Goal: Task Accomplishment & Management: Complete application form

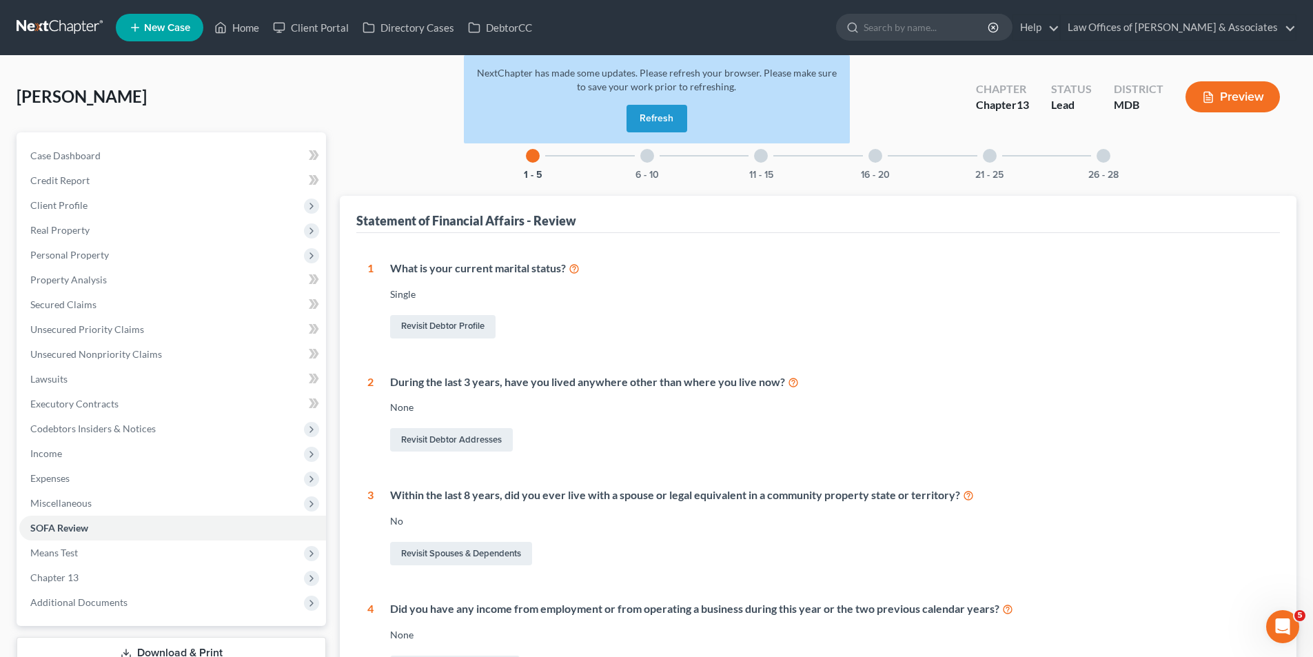
click at [593, 181] on div "1 - 5 6 - 10 11 - 15 16 - 20 21 - 25 26 - 28 Statement of Financial Affairs - R…" at bounding box center [818, 488] width 956 height 713
click at [651, 158] on div at bounding box center [647, 156] width 14 height 14
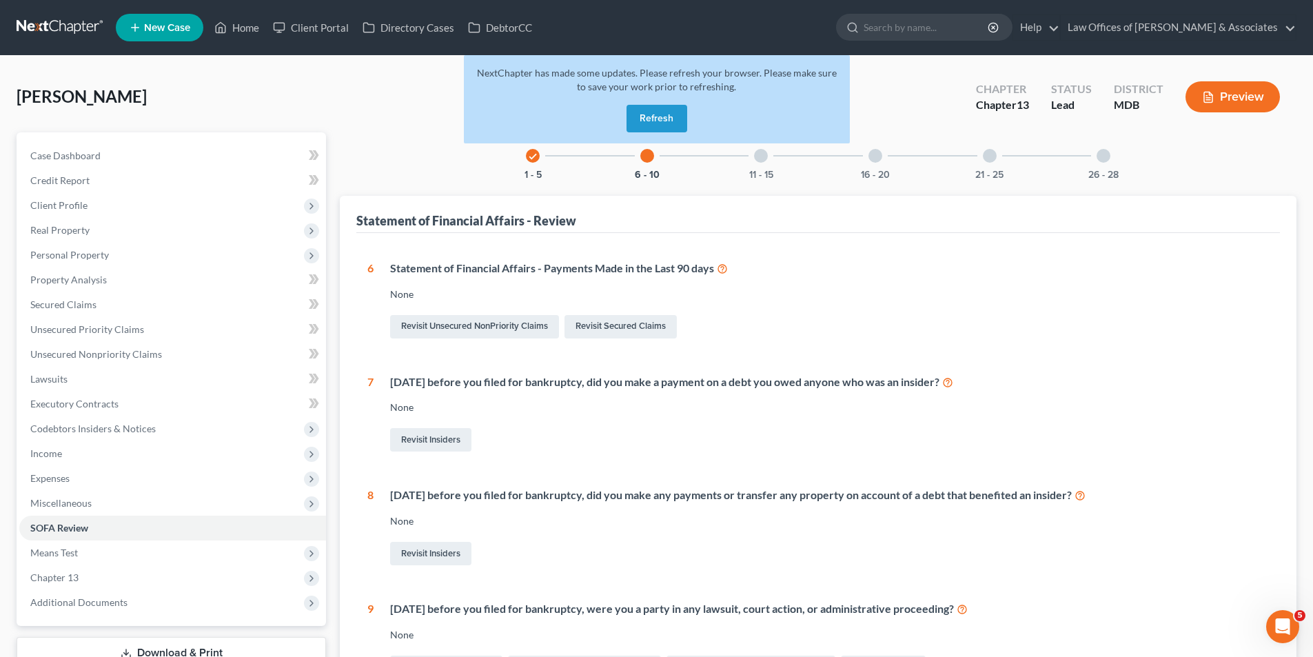
click at [638, 114] on button "Refresh" at bounding box center [656, 119] width 61 height 28
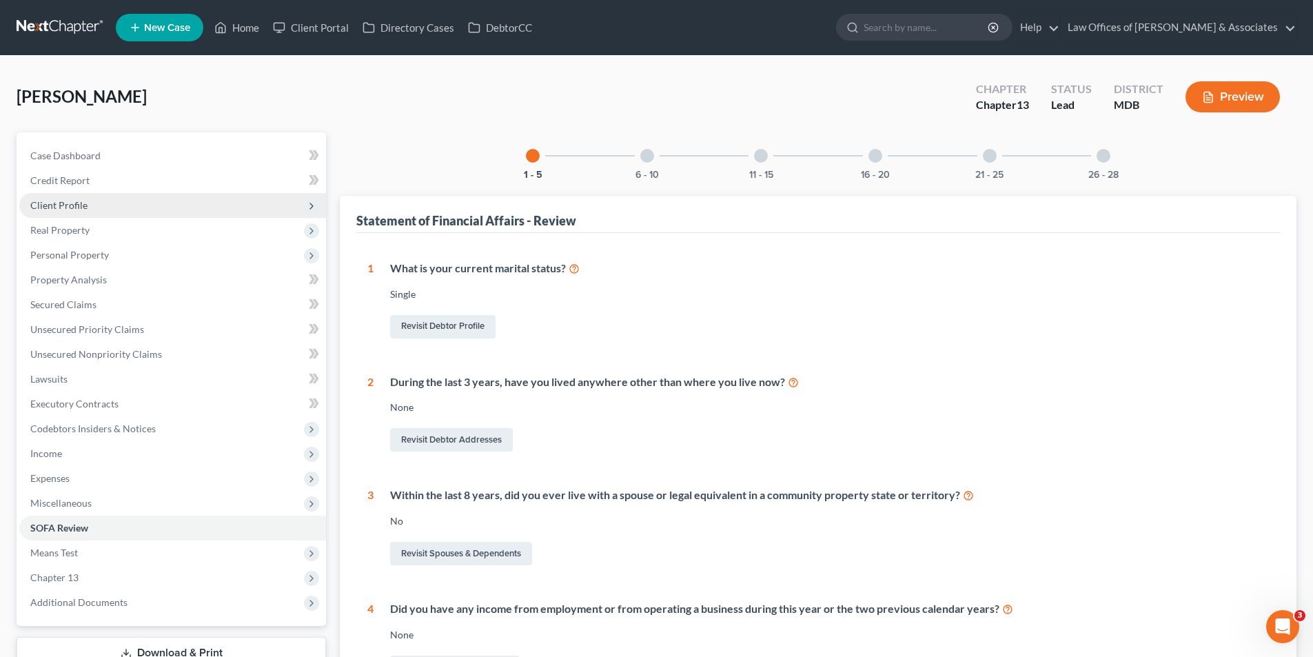
click at [63, 205] on span "Client Profile" at bounding box center [58, 205] width 57 height 12
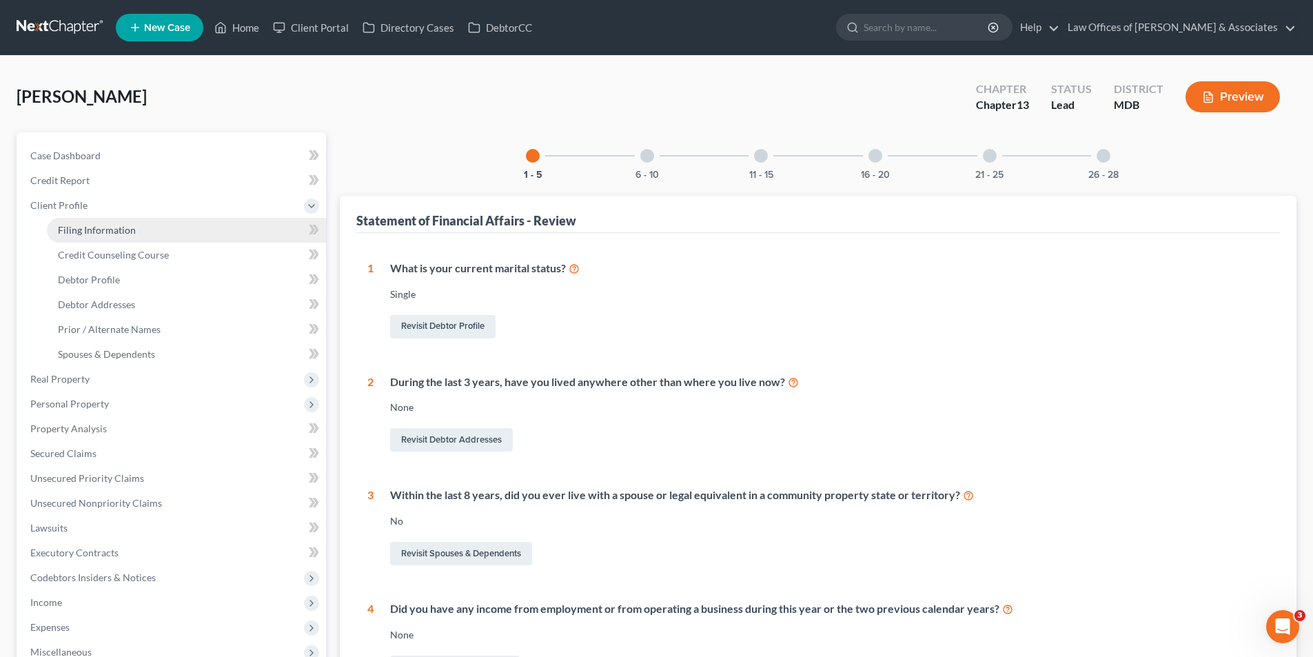
click at [73, 227] on span "Filing Information" at bounding box center [97, 230] width 78 height 12
select select "1"
select select "0"
select select "3"
select select "0"
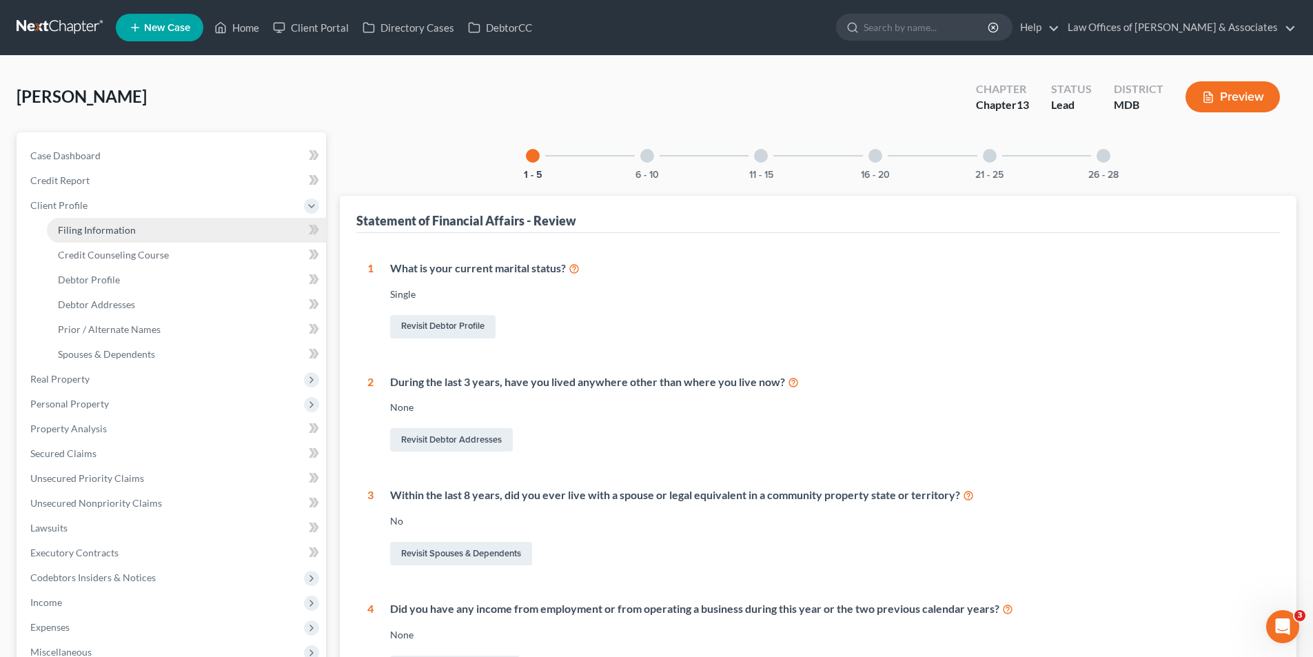
select select "21"
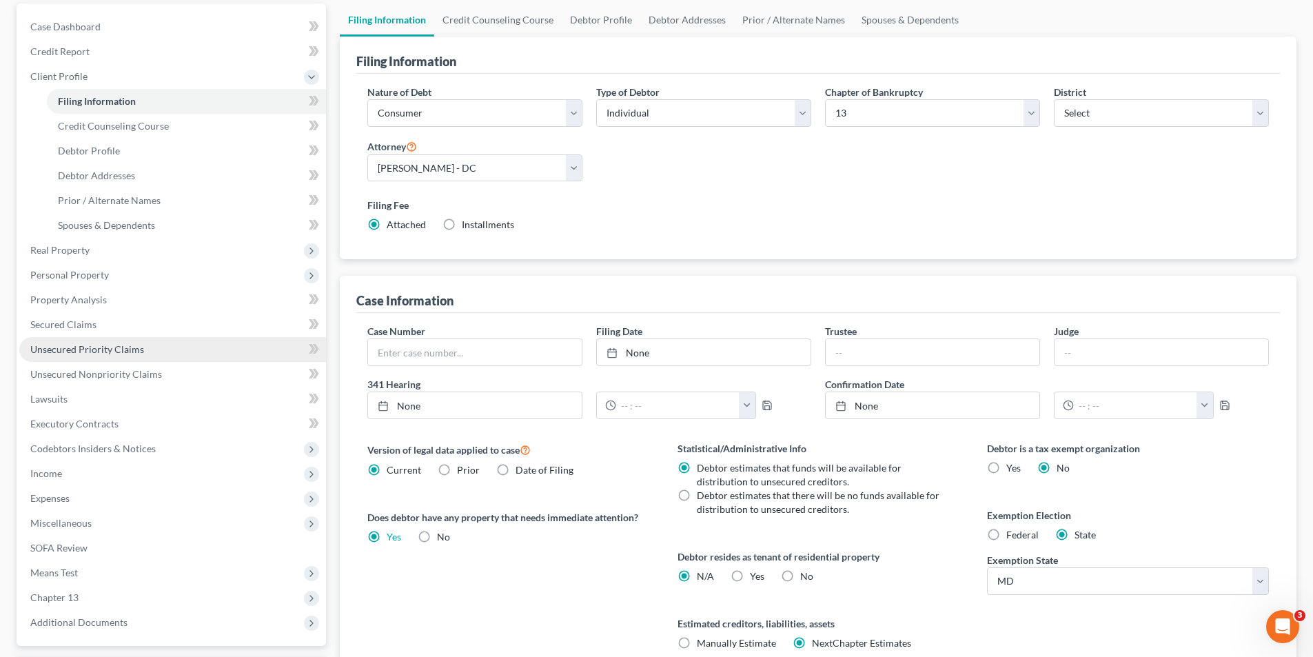
scroll to position [138, 0]
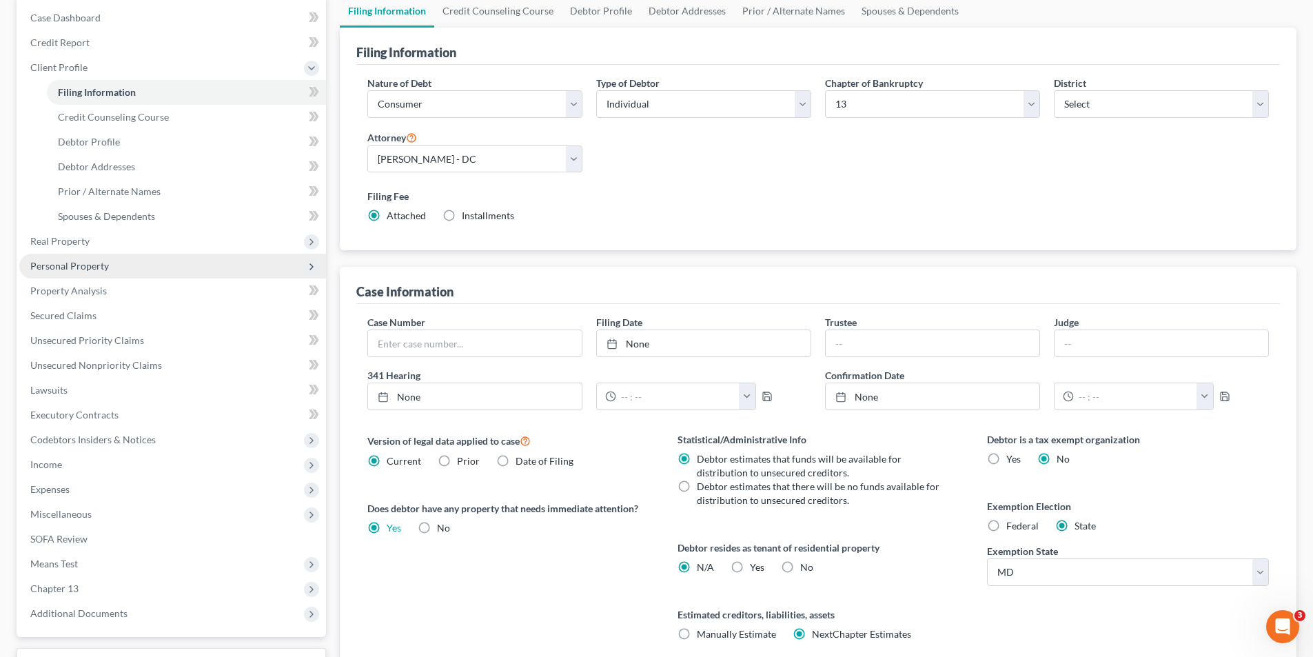
click at [94, 258] on span "Personal Property" at bounding box center [172, 266] width 307 height 25
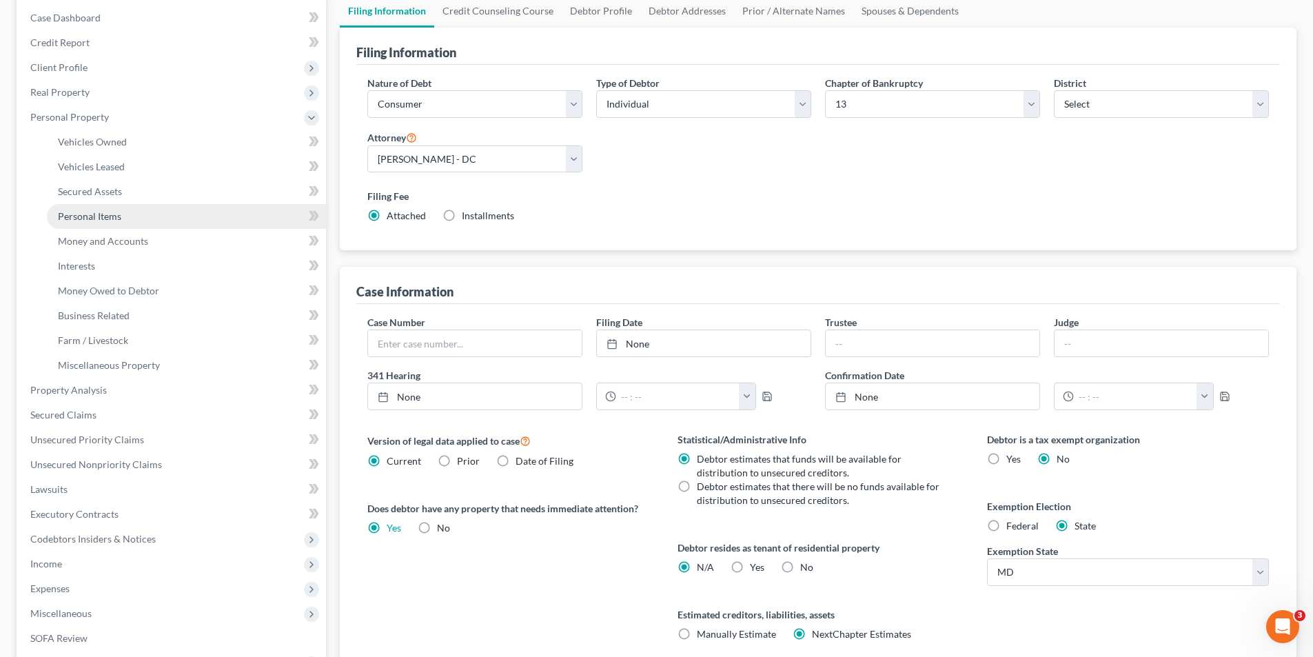
click at [110, 216] on span "Personal Items" at bounding box center [89, 216] width 63 height 12
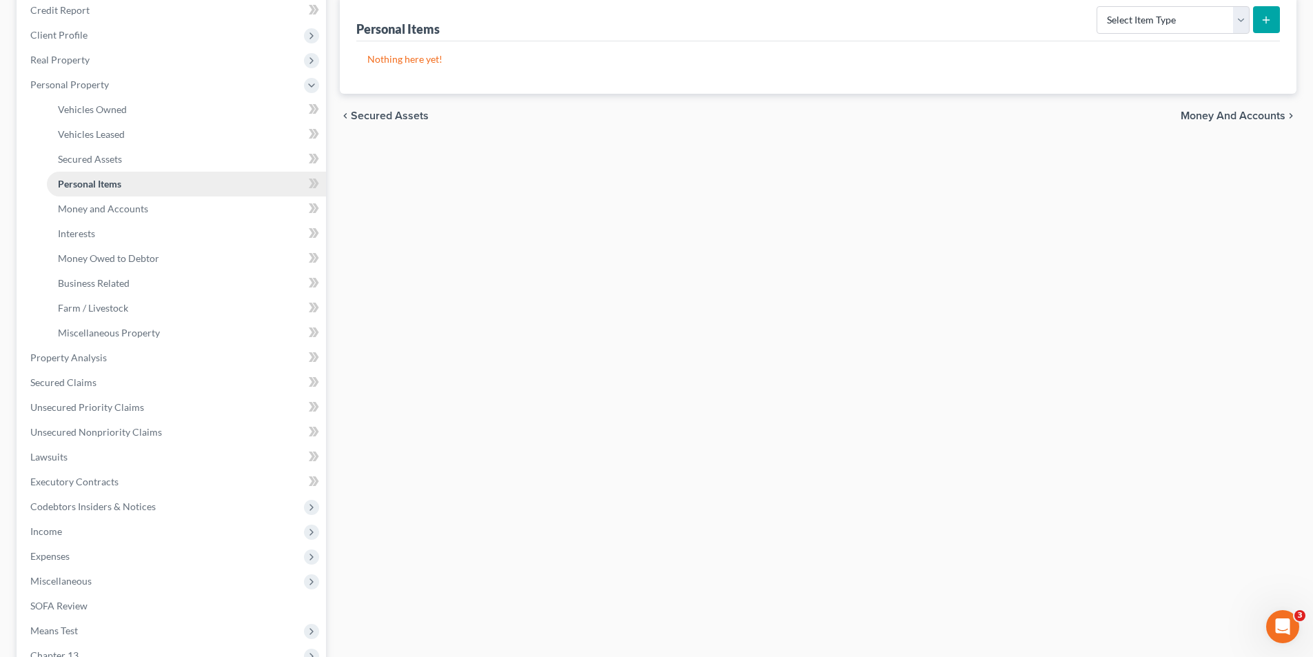
scroll to position [207, 0]
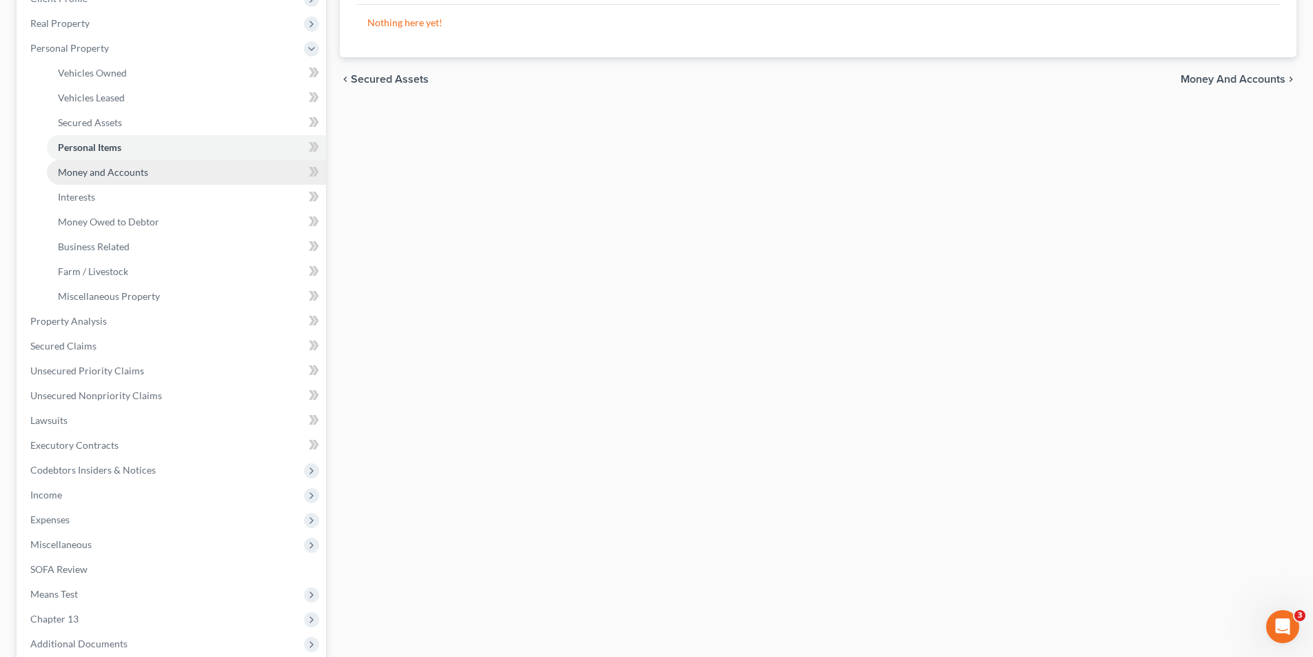
click at [88, 170] on span "Money and Accounts" at bounding box center [103, 172] width 90 height 12
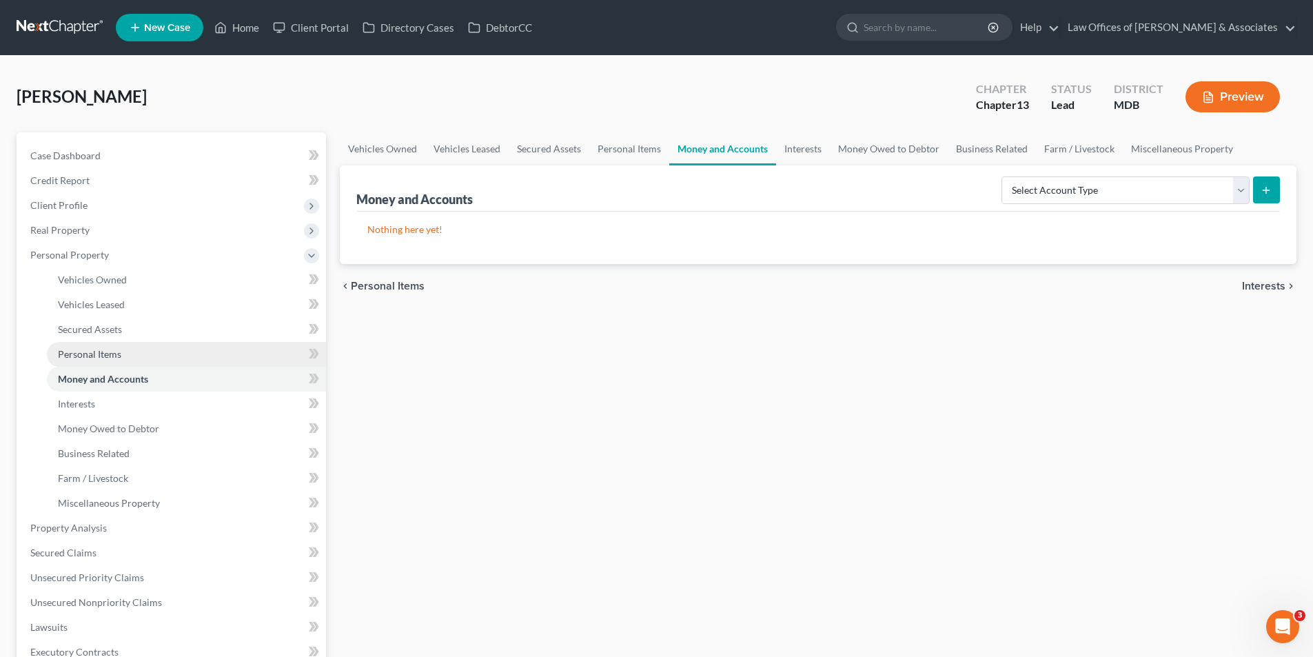
click at [92, 354] on span "Personal Items" at bounding box center [89, 354] width 63 height 12
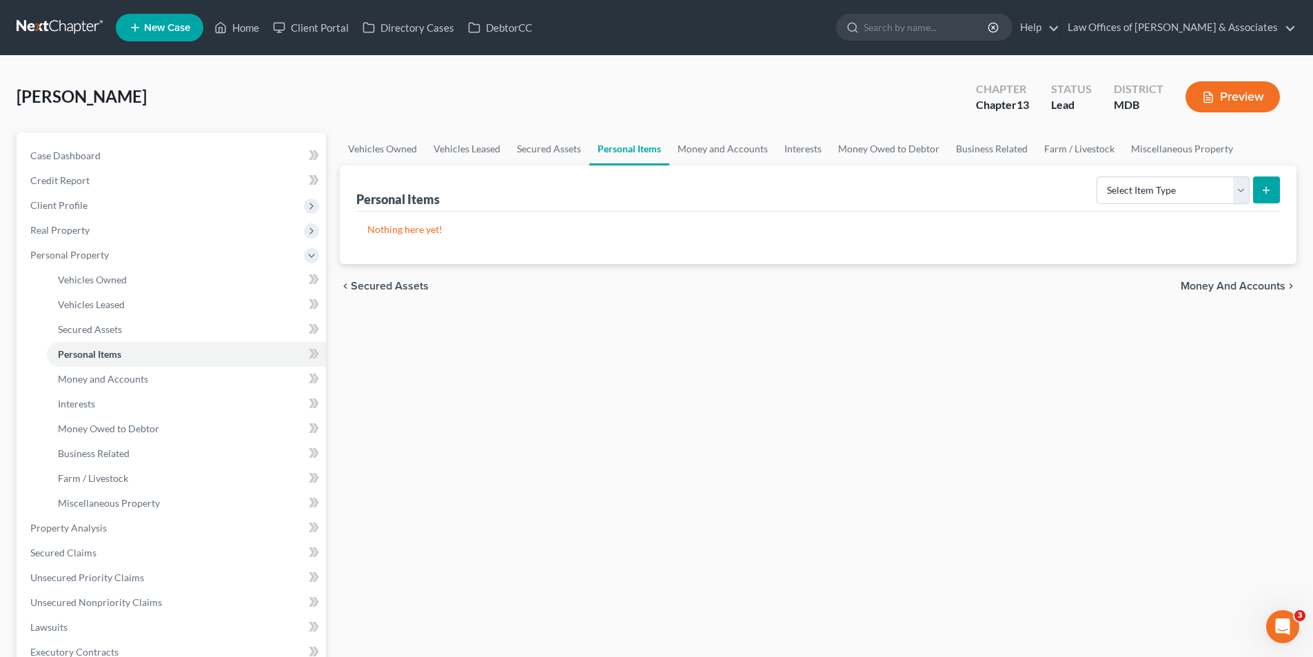
drag, startPoint x: 635, startPoint y: 147, endPoint x: 998, endPoint y: 211, distance: 368.6
click at [1069, 225] on p "Nothing here yet!" at bounding box center [817, 230] width 901 height 14
click at [96, 352] on span "Personal Items" at bounding box center [89, 354] width 63 height 12
click at [62, 378] on span "Money and Accounts" at bounding box center [103, 379] width 90 height 12
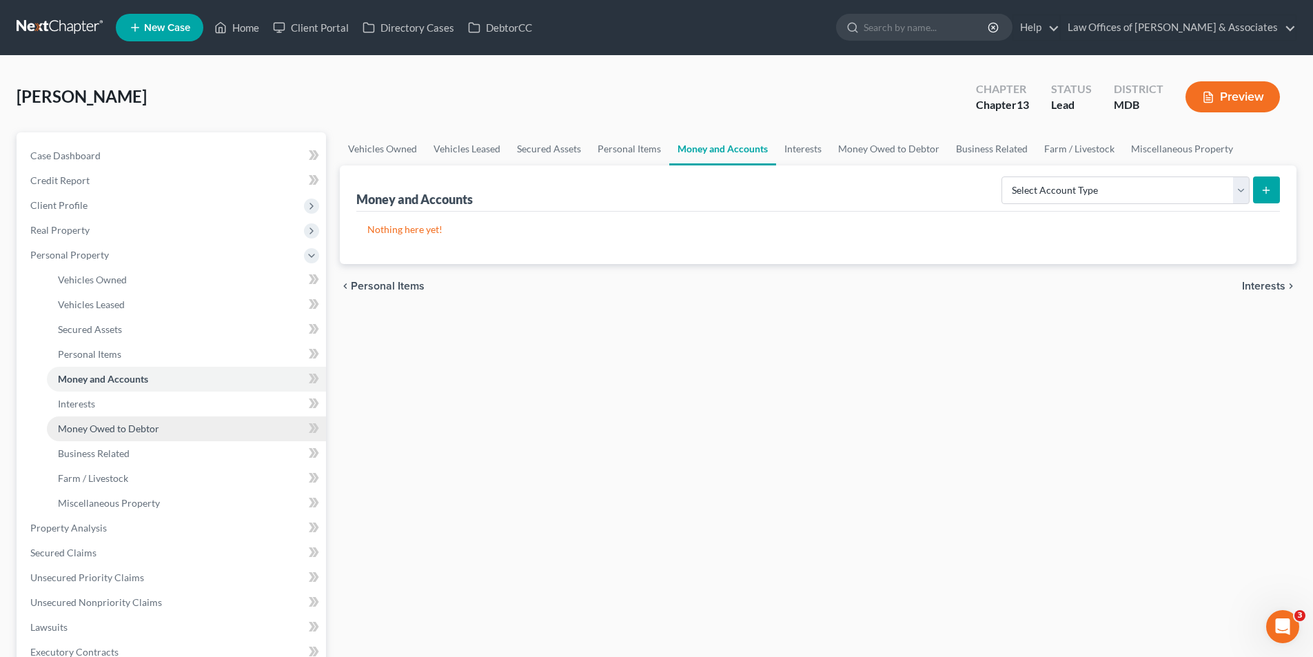
click at [74, 429] on span "Money Owed to Debtor" at bounding box center [108, 428] width 101 height 12
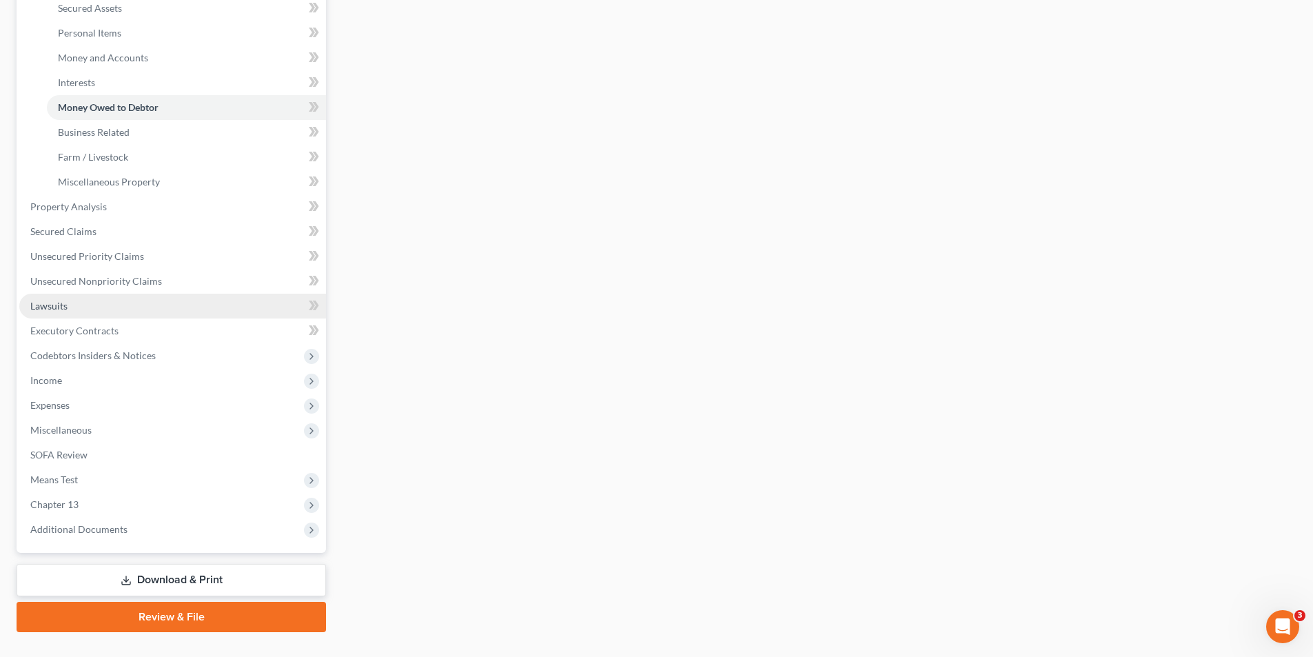
scroll to position [345, 0]
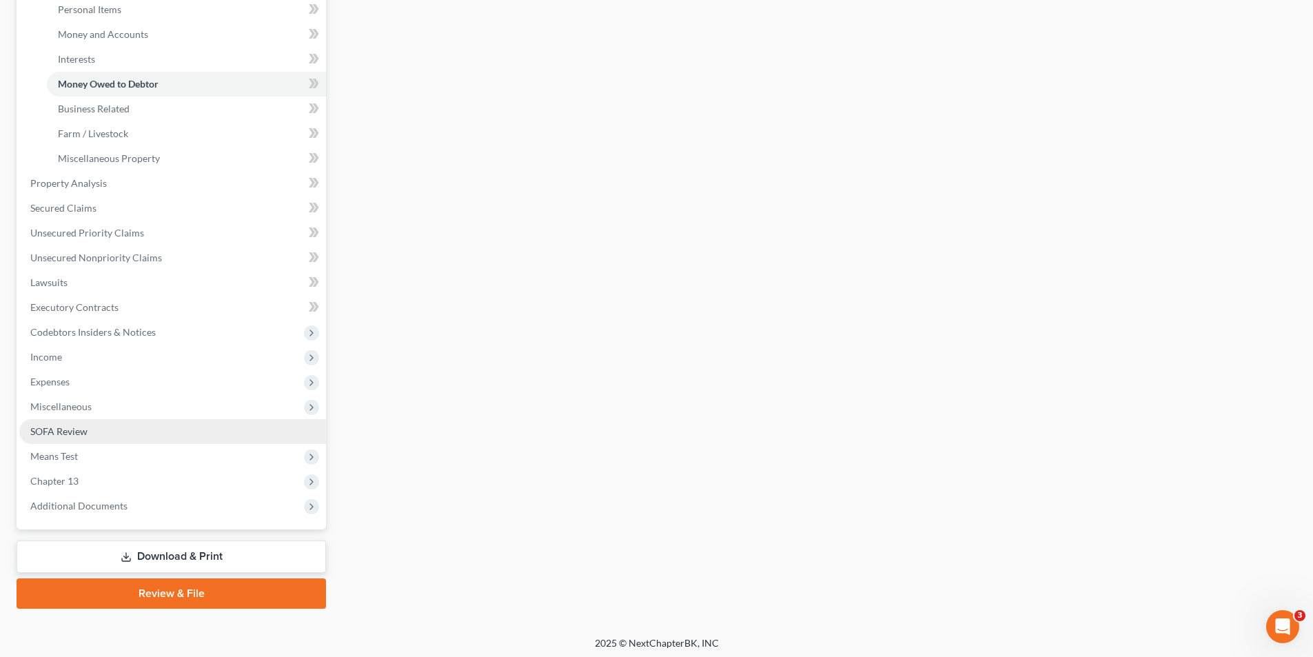
click at [48, 429] on span "SOFA Review" at bounding box center [58, 431] width 57 height 12
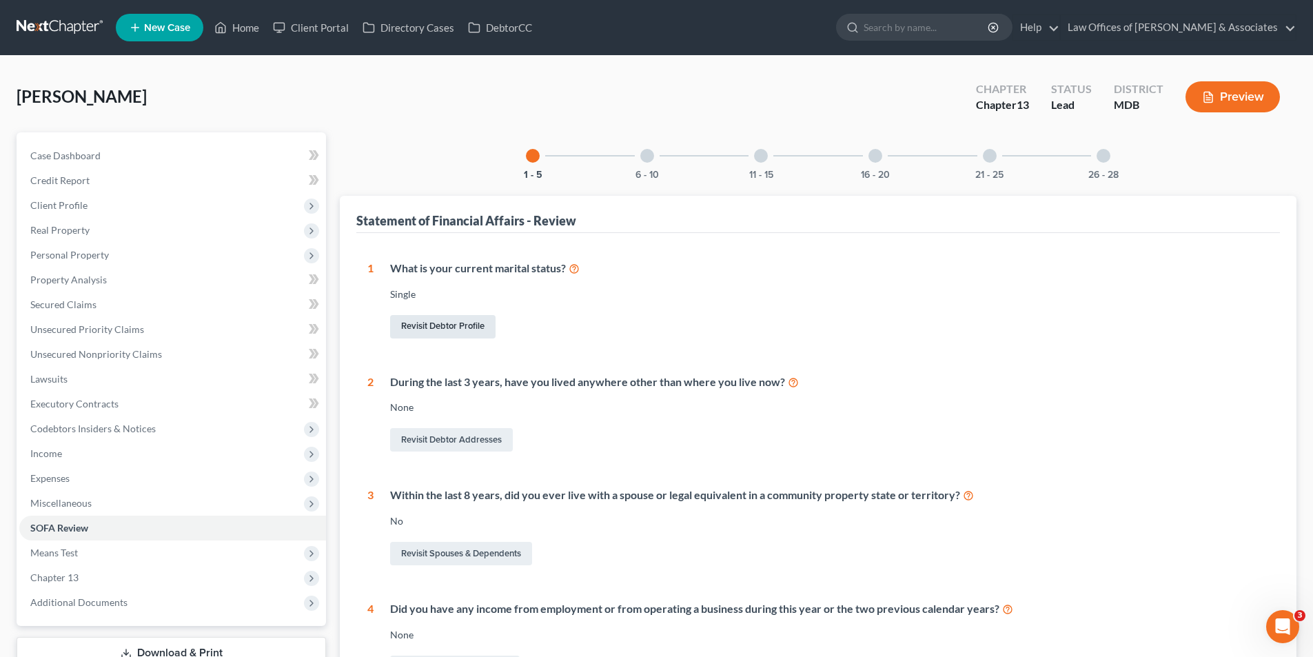
click at [415, 325] on link "Revisit Debtor Profile" at bounding box center [442, 326] width 105 height 23
select select "0"
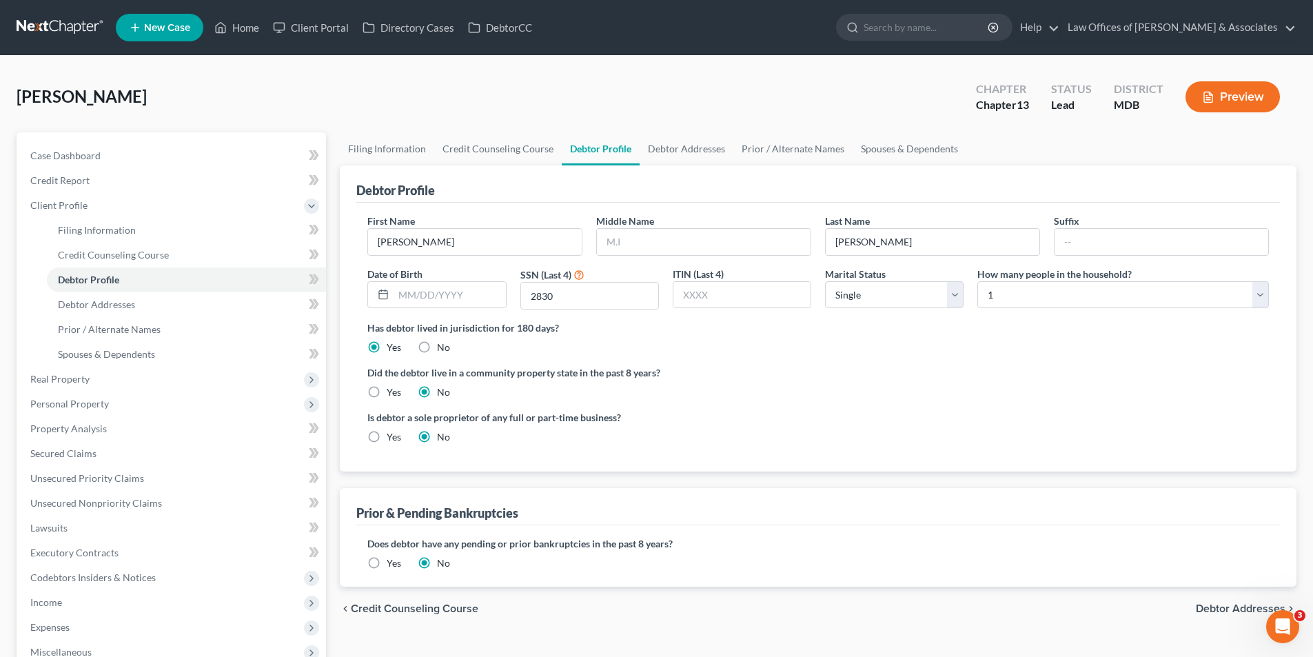
radio input "true"
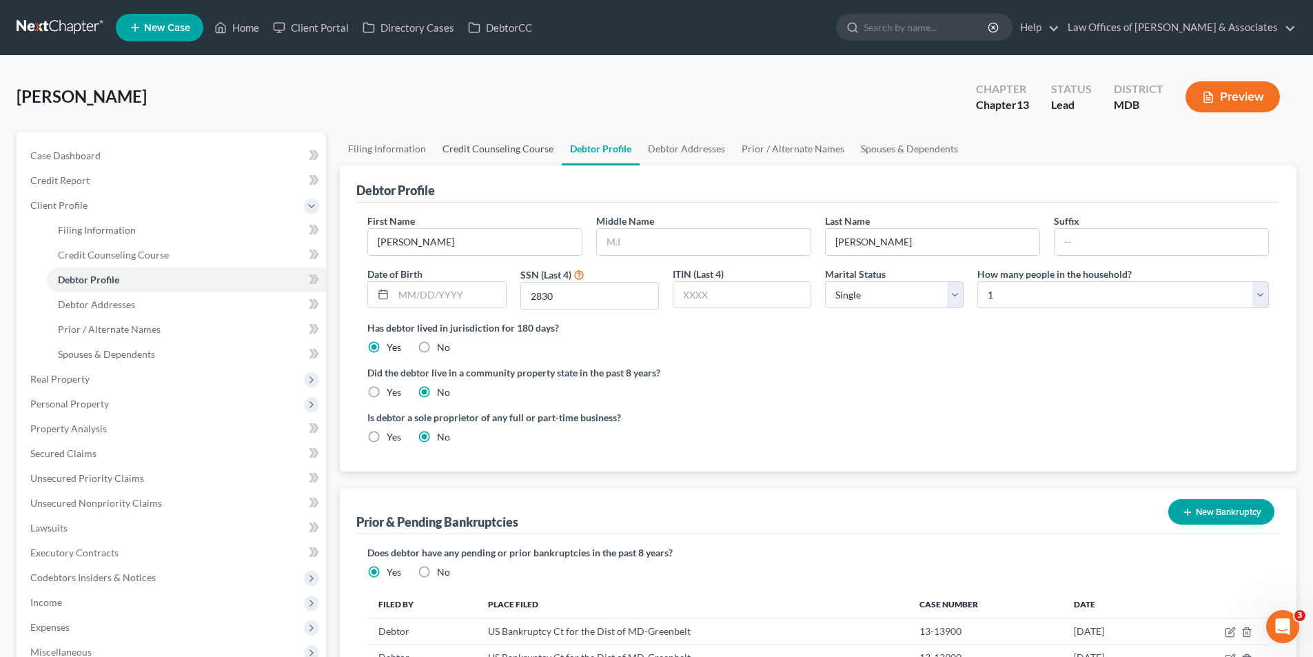
click at [475, 147] on link "Credit Counseling Course" at bounding box center [497, 148] width 127 height 33
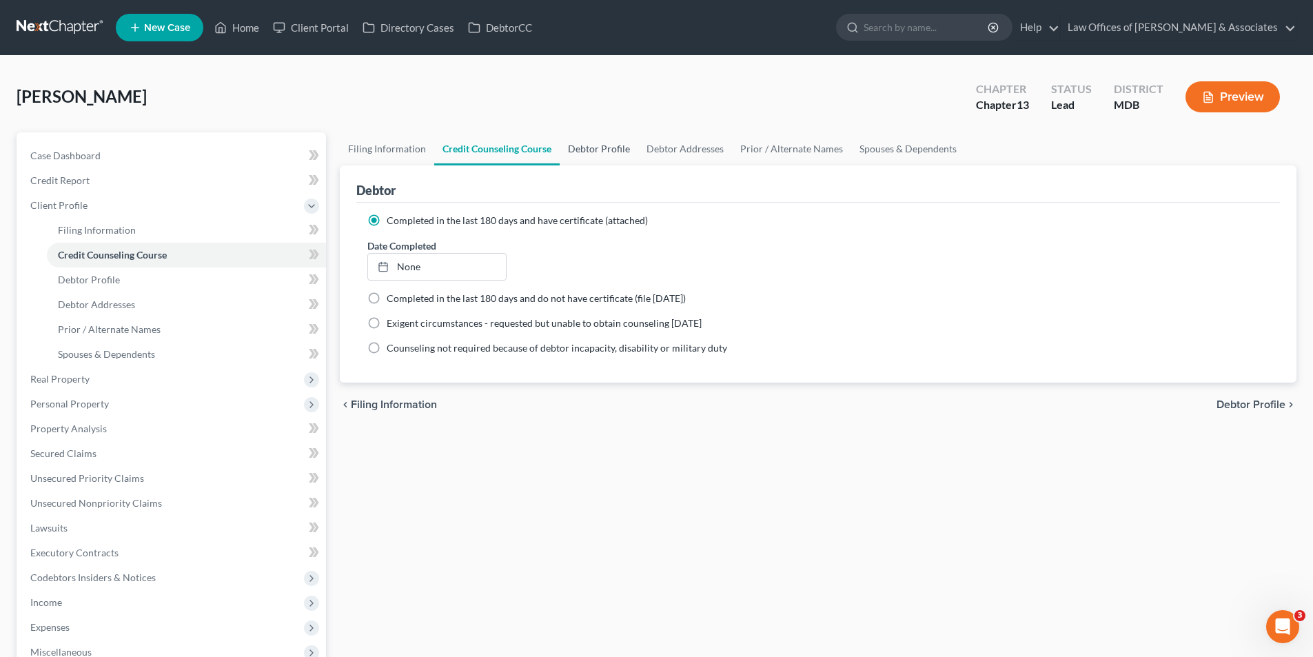
click at [580, 147] on link "Debtor Profile" at bounding box center [599, 148] width 79 height 33
select select "0"
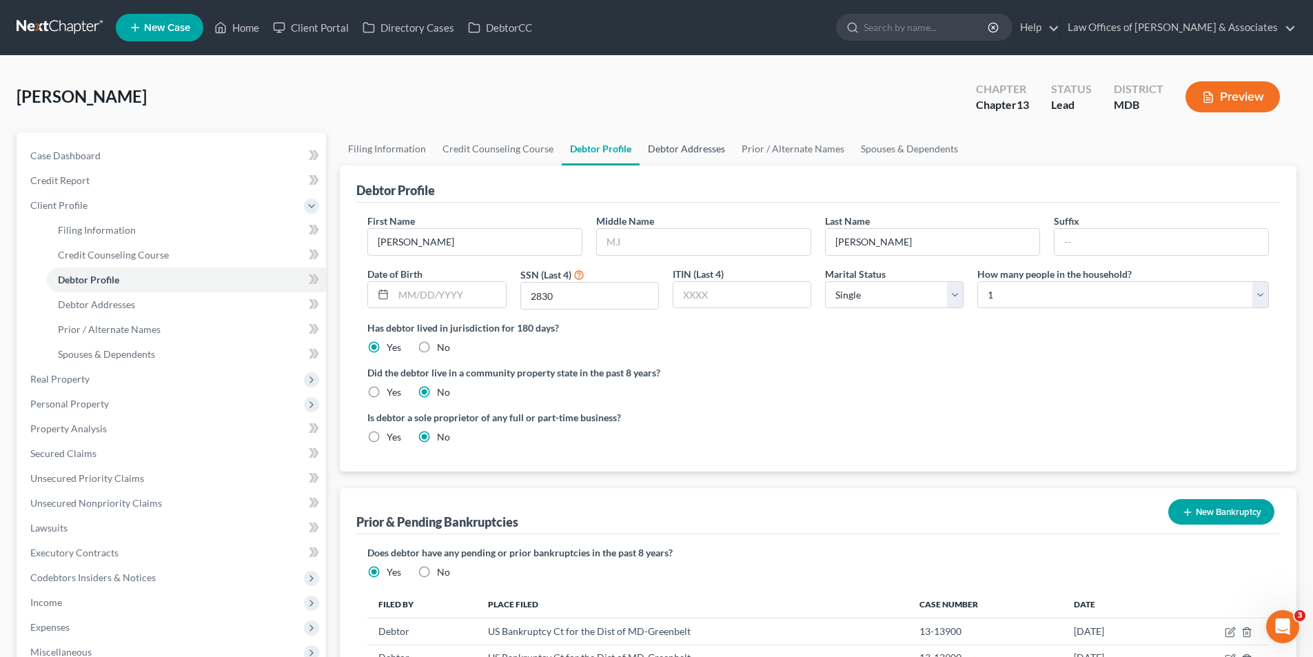
click at [670, 150] on link "Debtor Addresses" at bounding box center [686, 148] width 94 height 33
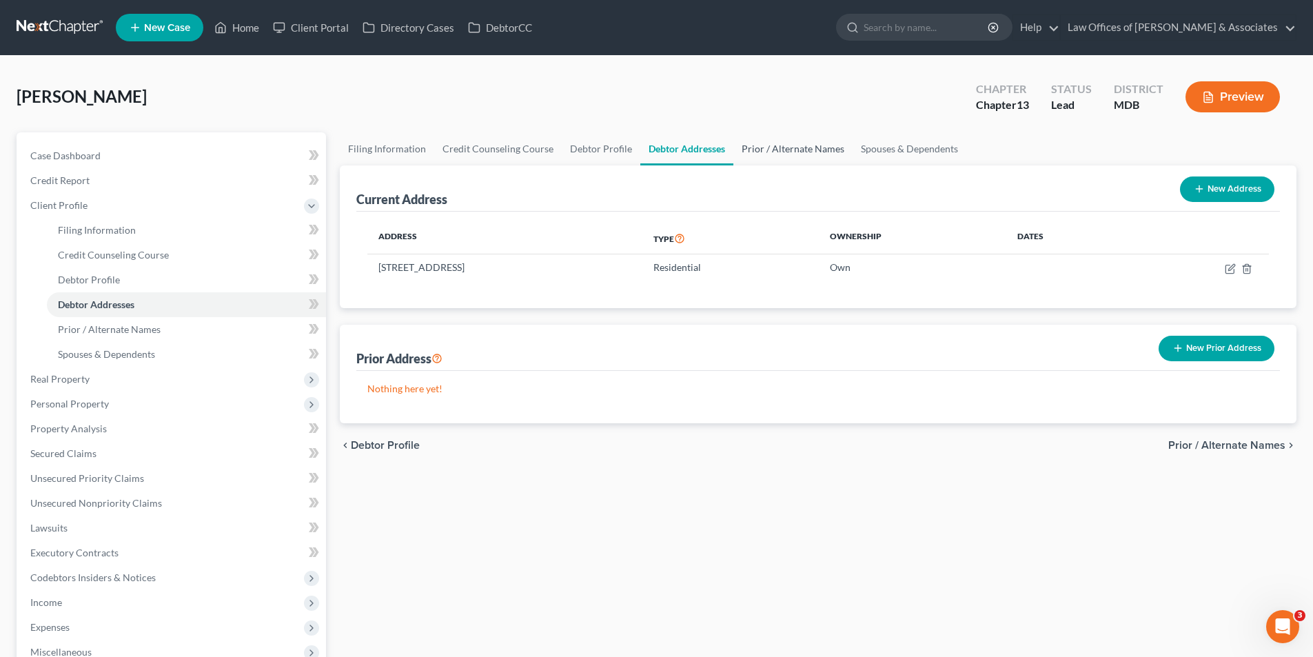
click at [787, 147] on link "Prior / Alternate Names" at bounding box center [792, 148] width 119 height 33
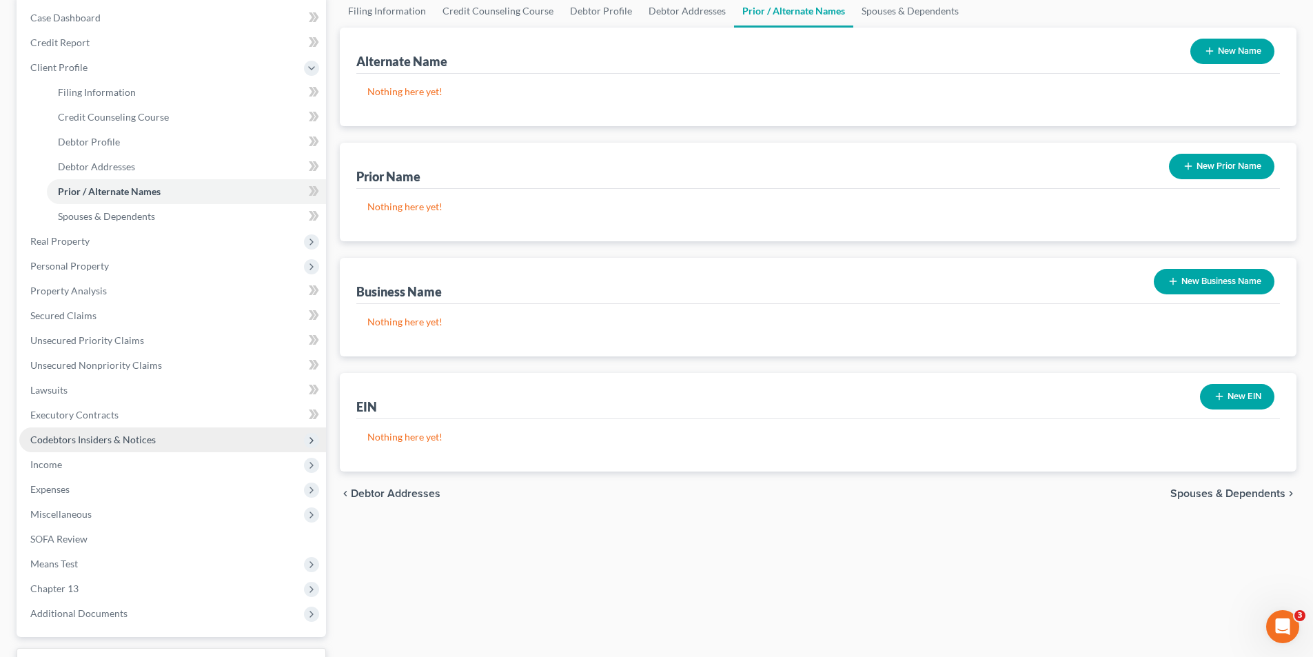
scroll to position [207, 0]
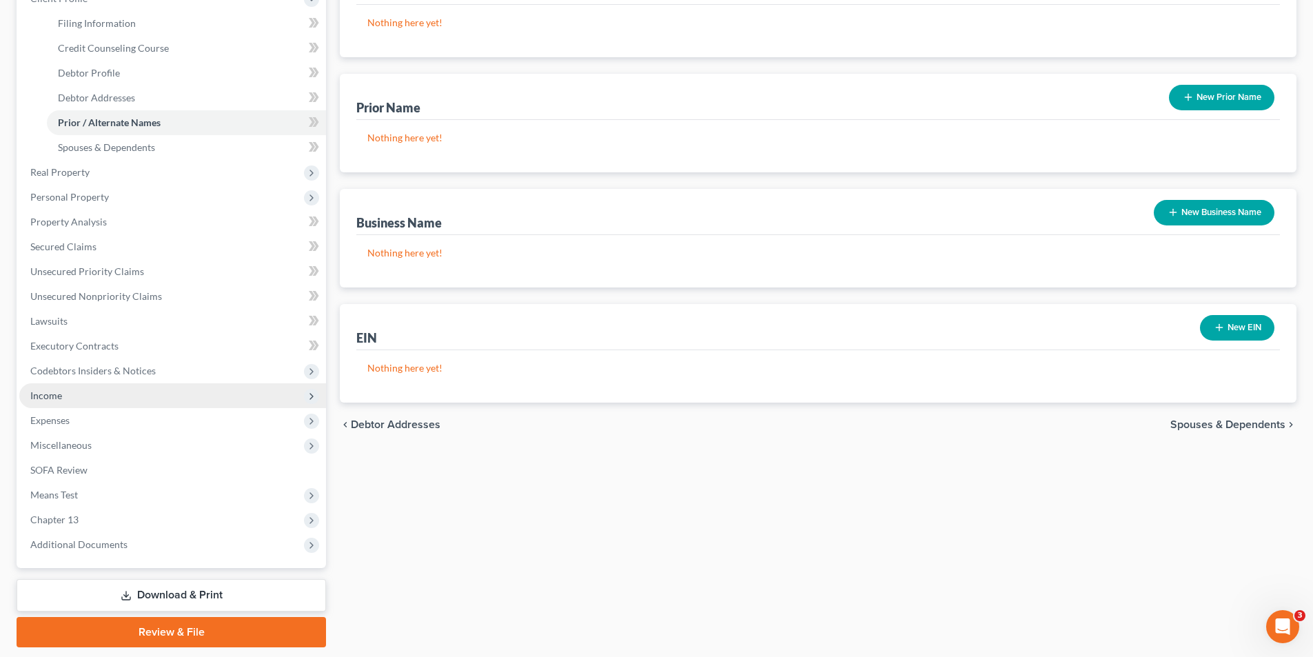
click at [43, 393] on span "Income" at bounding box center [46, 395] width 32 height 12
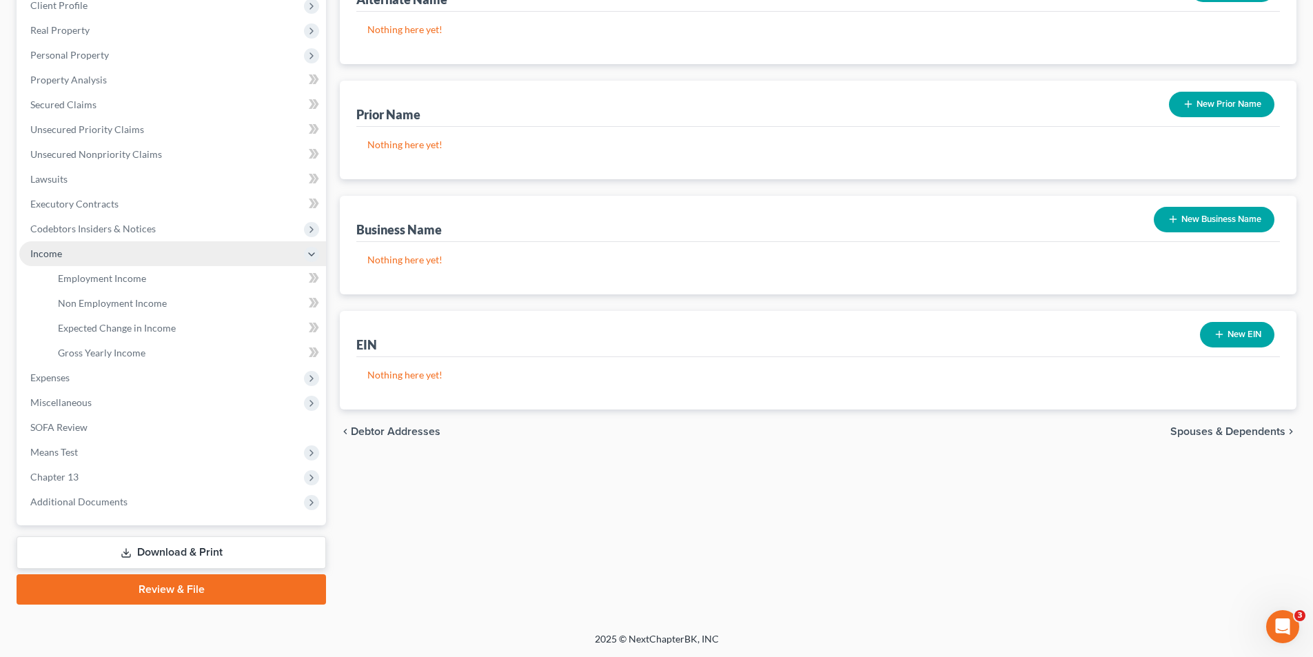
scroll to position [200, 0]
click at [55, 378] on span "Expenses" at bounding box center [49, 377] width 39 height 12
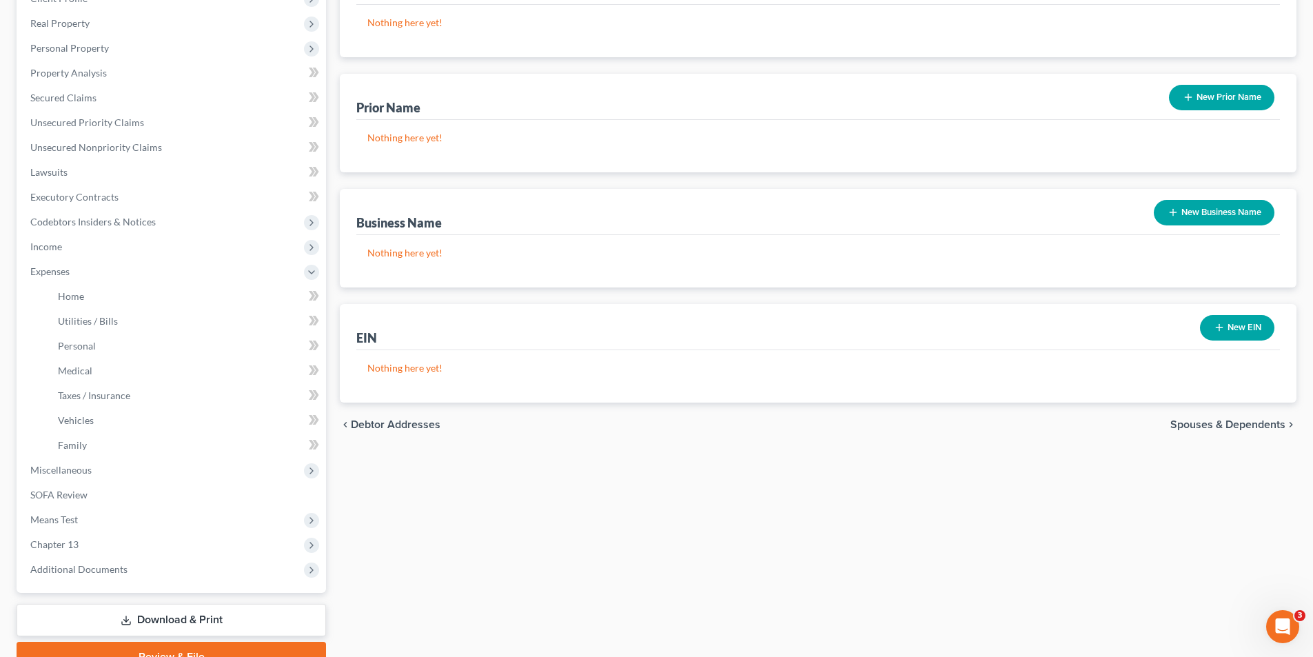
drag, startPoint x: 55, startPoint y: 378, endPoint x: 30, endPoint y: 325, distance: 58.2
click at [30, 325] on ul "Home Utilities / Bills Personal Medical" at bounding box center [172, 371] width 307 height 174
click at [83, 342] on span "Personal" at bounding box center [77, 346] width 38 height 12
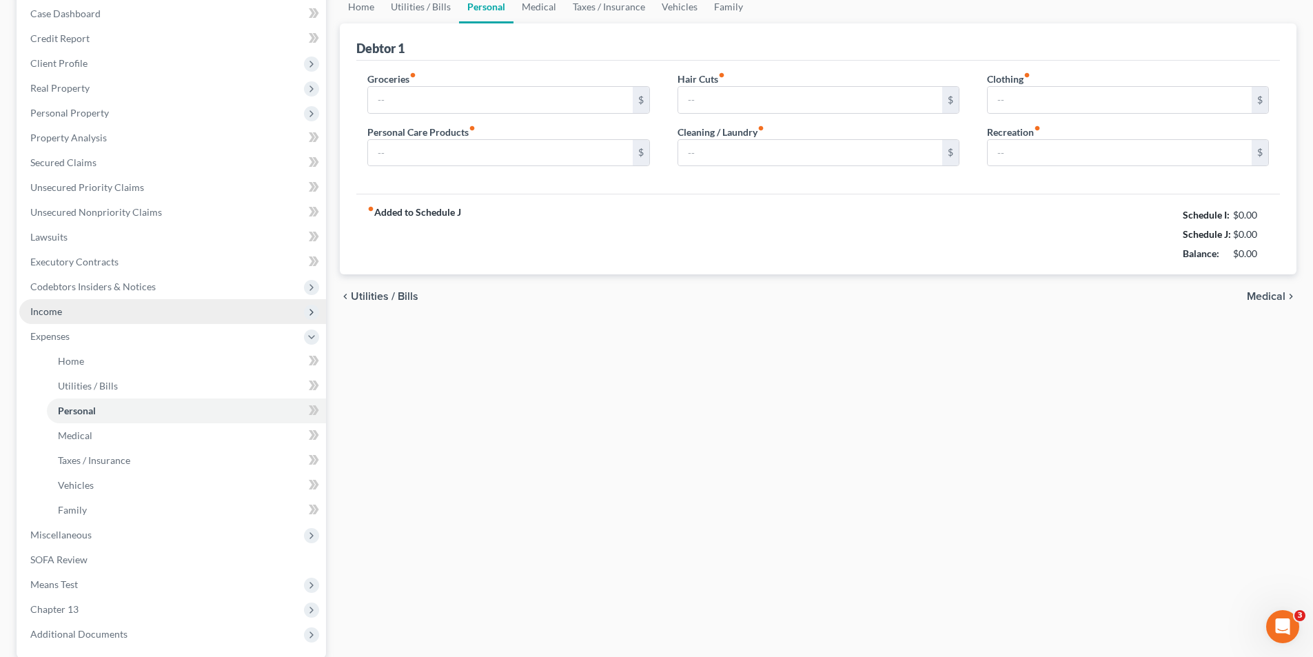
type input "0.00"
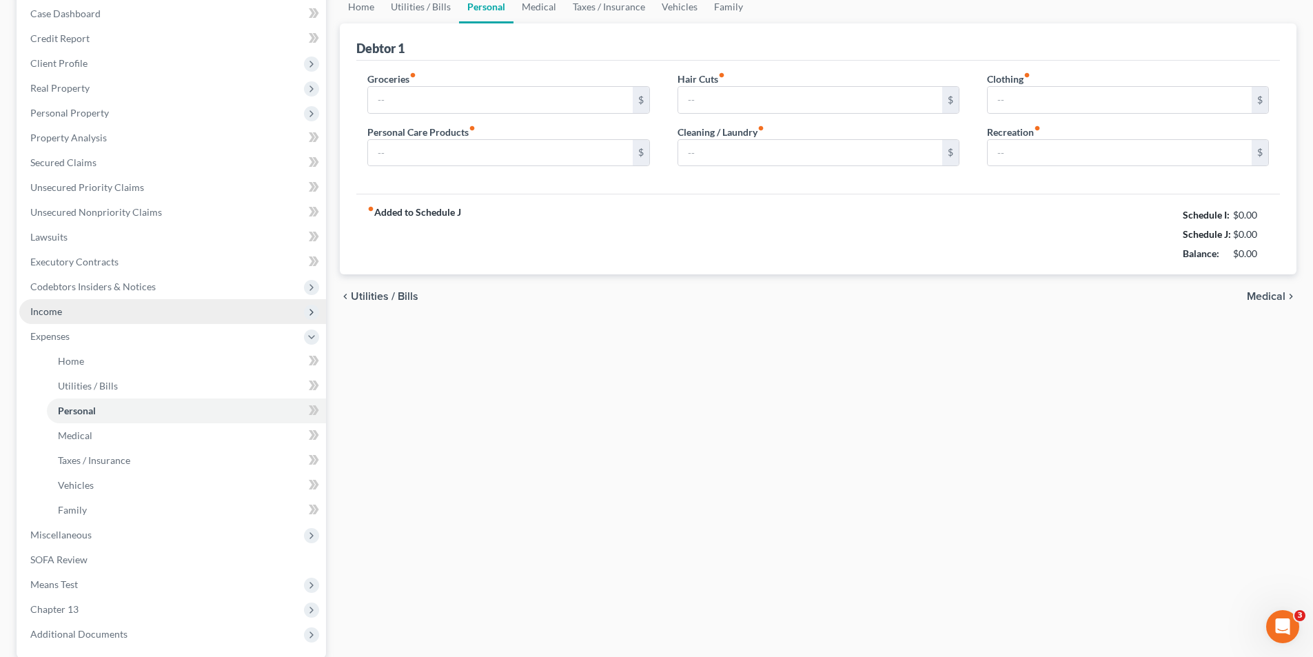
type input "0.00"
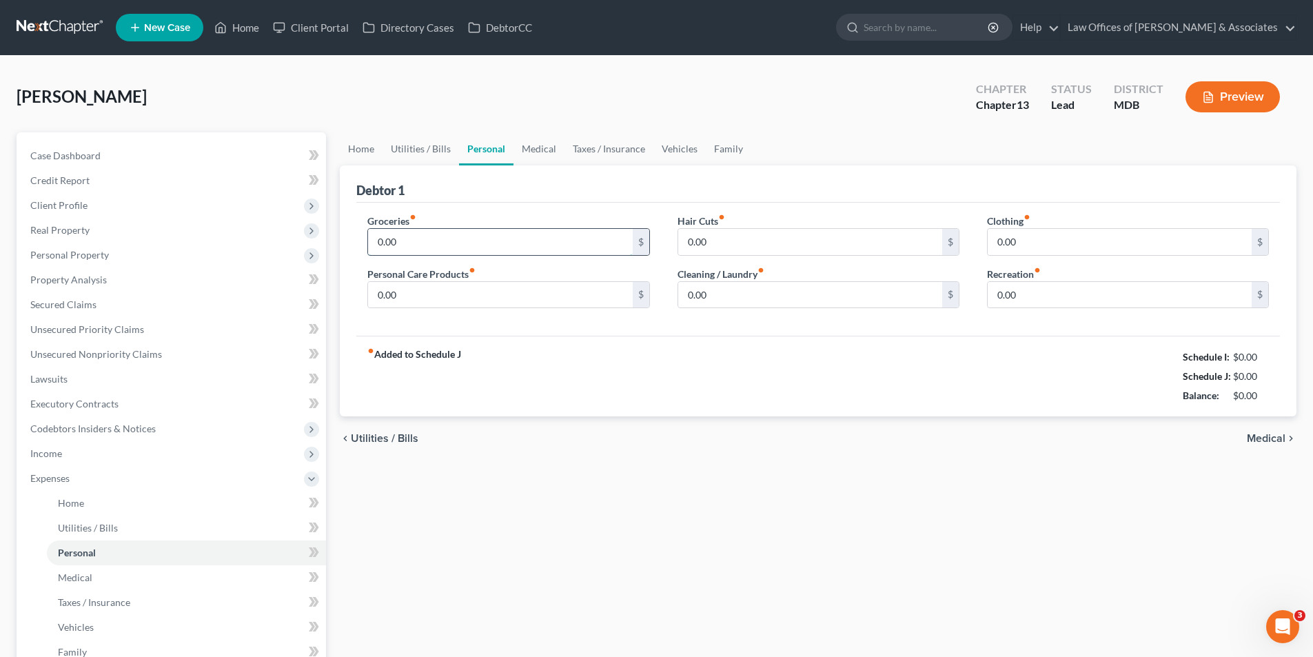
click at [399, 243] on input "0.00" at bounding box center [500, 242] width 264 height 26
type input "2"
type input "360"
click at [710, 245] on input "0.00" at bounding box center [810, 242] width 264 height 26
type input "3"
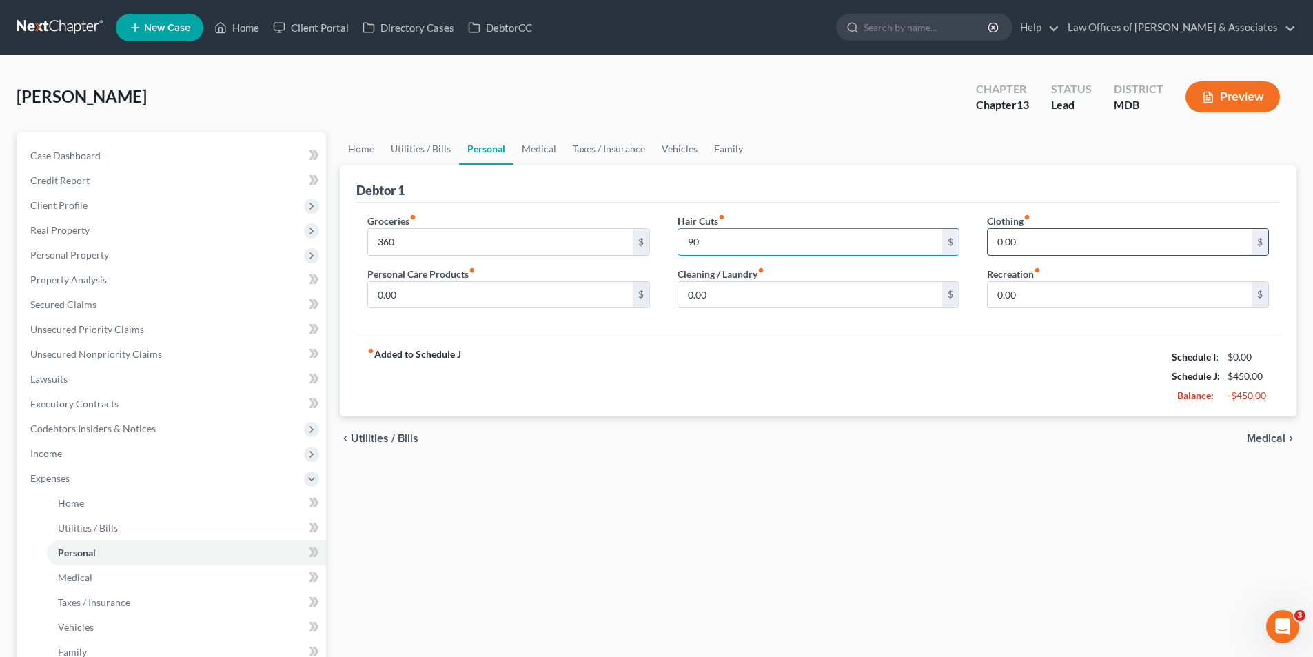
type input "90"
click at [1026, 246] on input "0.00" at bounding box center [1119, 242] width 264 height 26
type input "500"
click at [399, 289] on input "0.00" at bounding box center [500, 295] width 264 height 26
click at [1014, 239] on input "500" at bounding box center [1119, 242] width 264 height 26
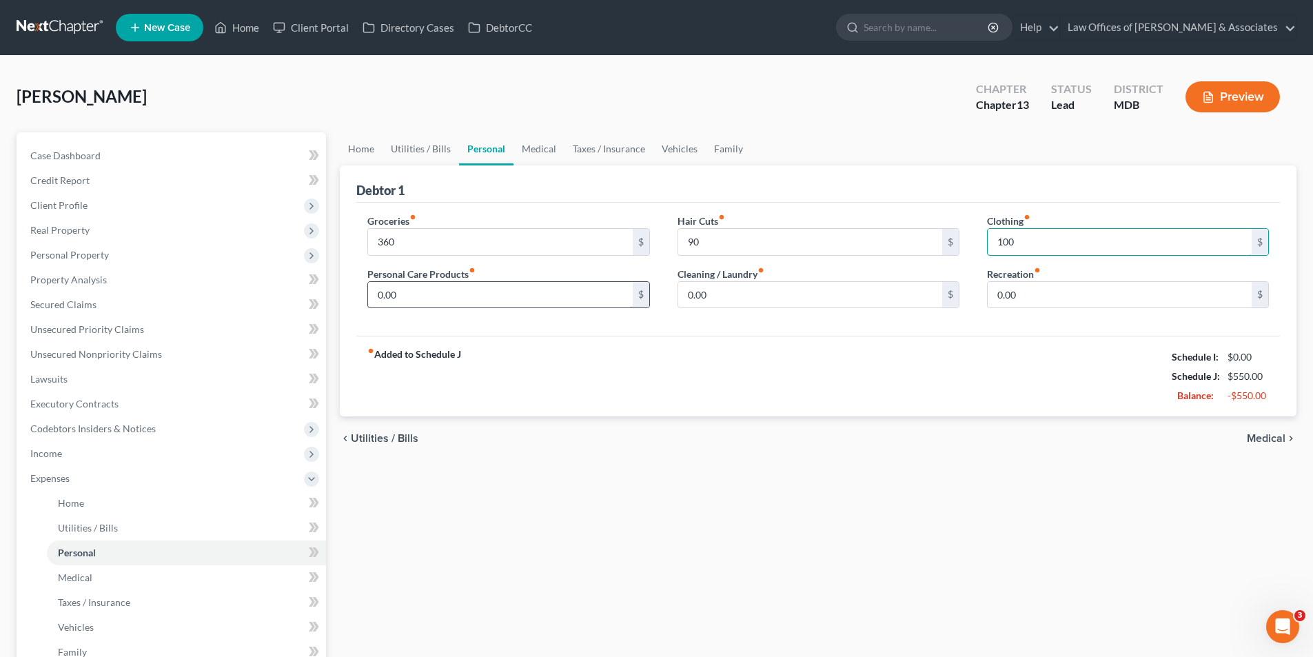
type input "100"
click at [403, 291] on input "0.00" at bounding box center [500, 295] width 264 height 26
type input "100"
click at [710, 296] on input "0.00" at bounding box center [810, 295] width 264 height 26
type input "125"
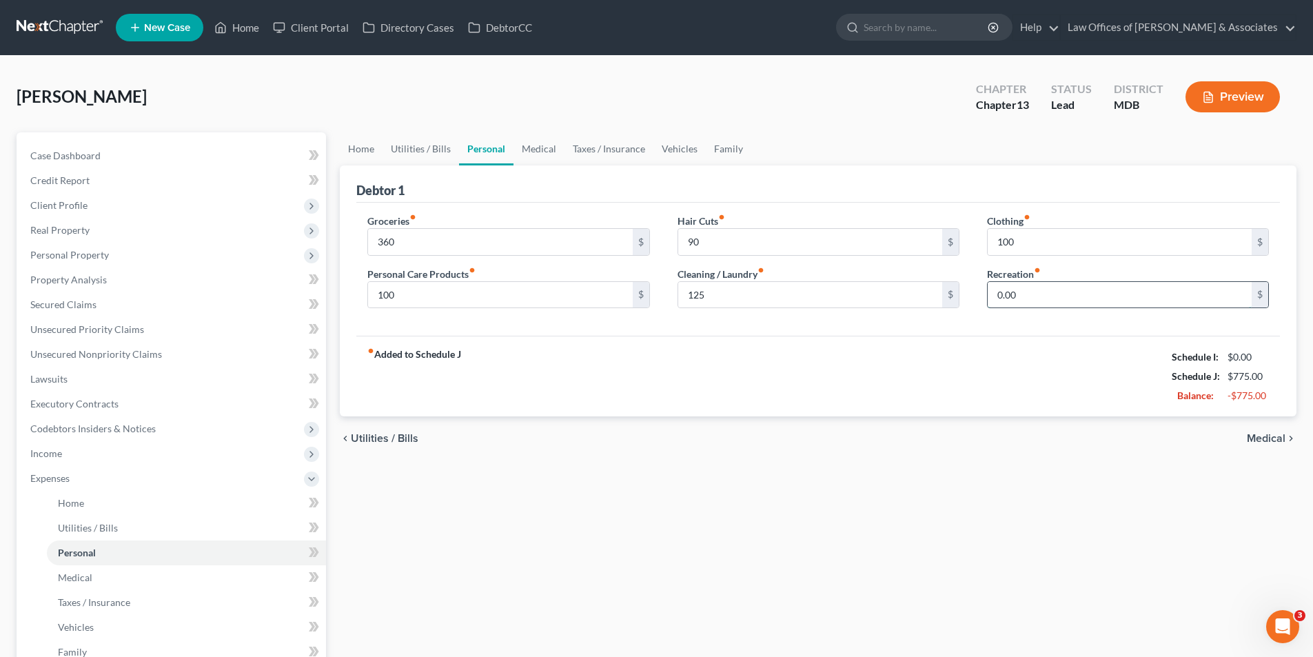
click at [1028, 292] on input "0.00" at bounding box center [1119, 295] width 264 height 26
type input "100"
click at [781, 463] on div "Home Utilities / Bills Personal Medical Taxes / Insurance Vehicles Family Debto…" at bounding box center [818, 505] width 970 height 746
click at [531, 146] on link "Medical" at bounding box center [538, 148] width 51 height 33
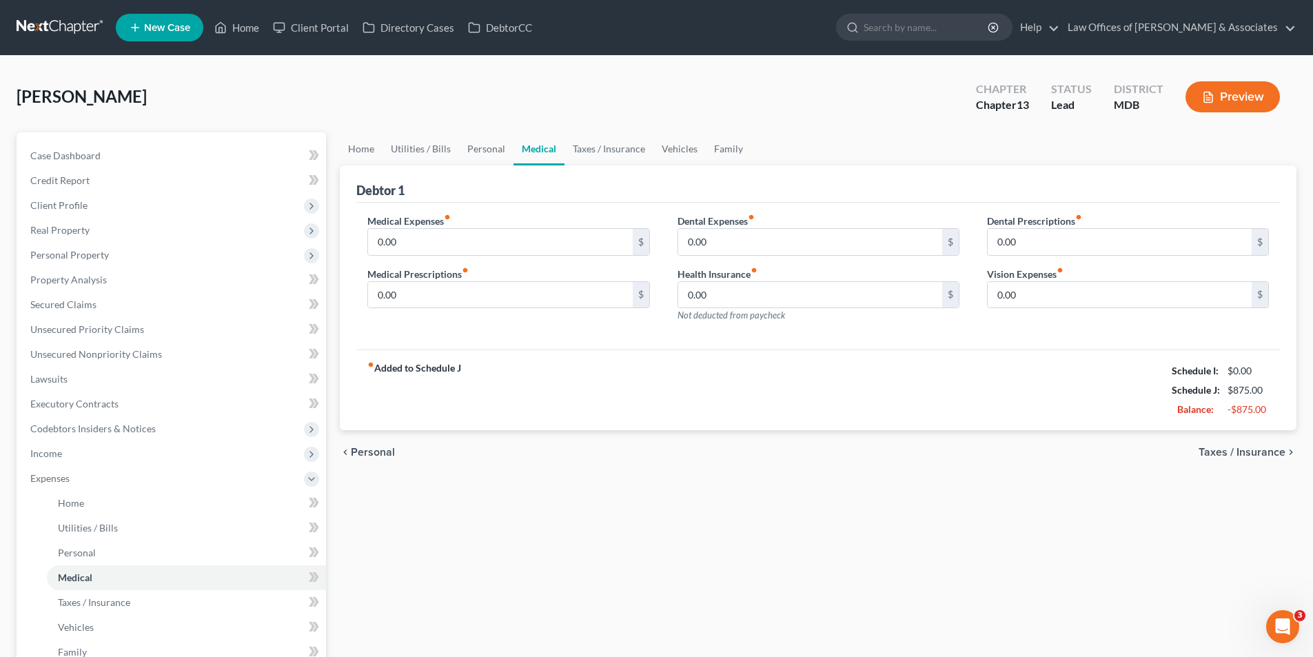
click at [533, 145] on link "Medical" at bounding box center [538, 148] width 51 height 33
click at [545, 147] on link "Medical" at bounding box center [538, 148] width 51 height 33
click at [480, 147] on link "Personal" at bounding box center [486, 148] width 54 height 33
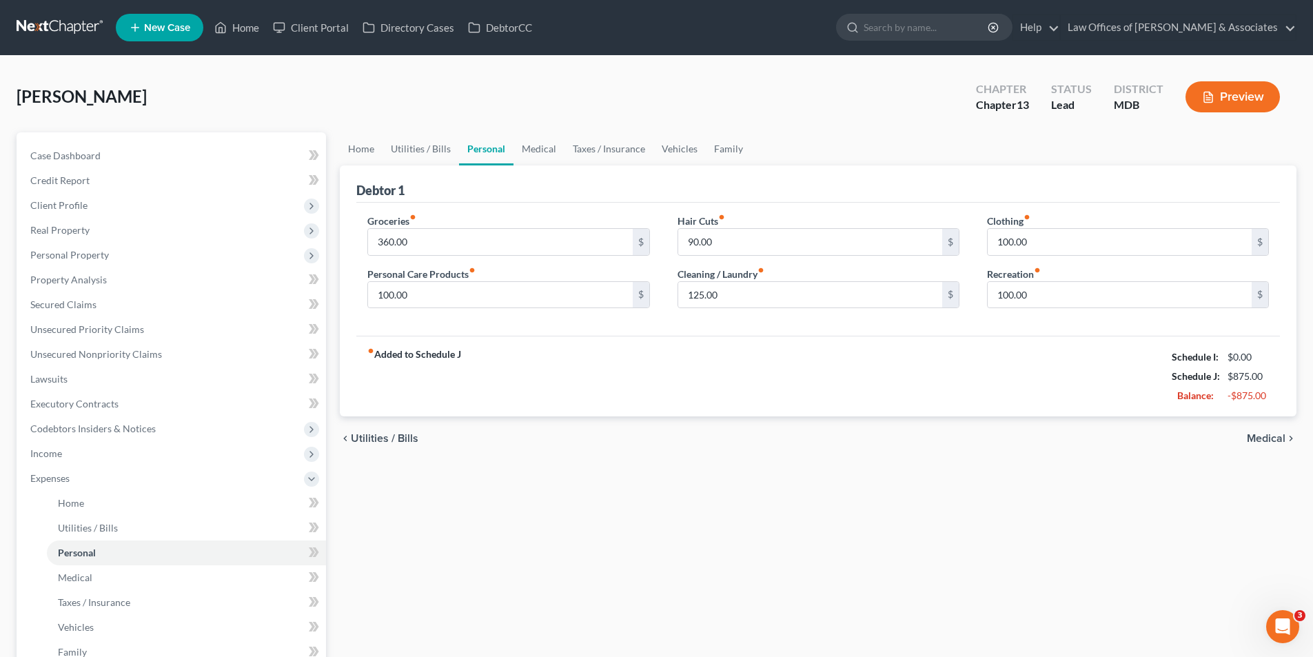
click at [483, 146] on link "Personal" at bounding box center [486, 148] width 54 height 33
click at [405, 145] on link "Utilities / Bills" at bounding box center [420, 148] width 76 height 33
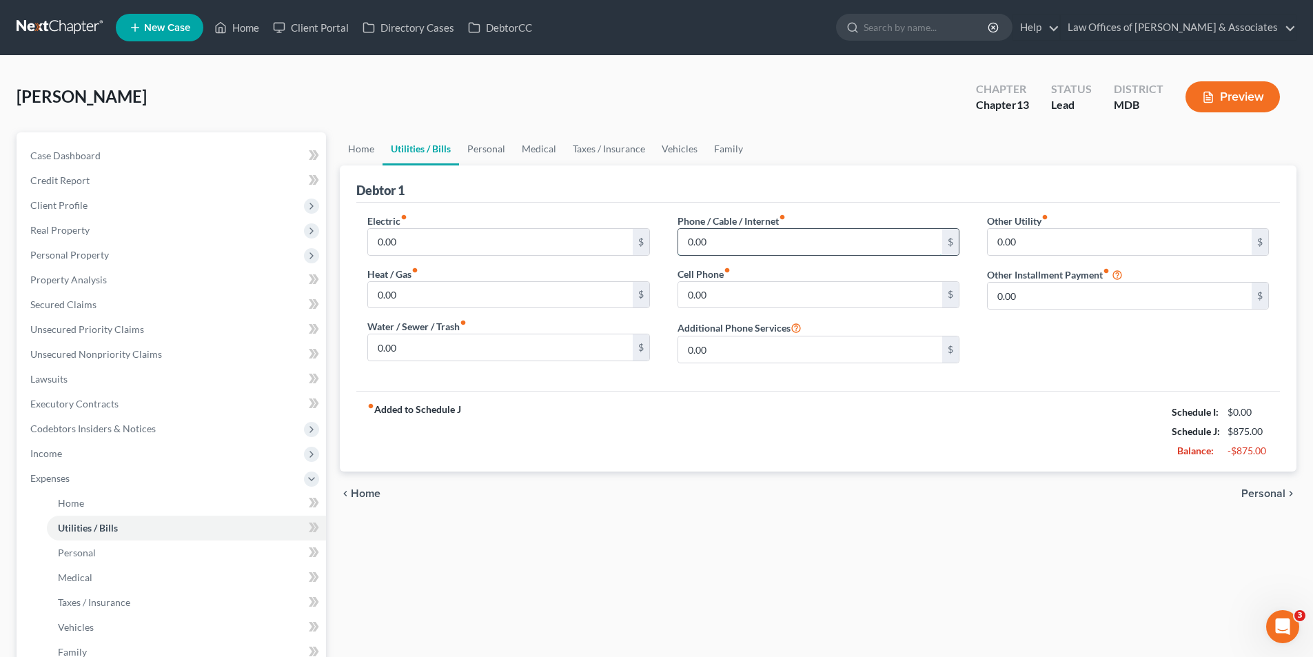
click at [715, 241] on input "0.00" at bounding box center [810, 242] width 264 height 26
click at [706, 295] on input "0.00" at bounding box center [810, 295] width 264 height 26
type input "200"
click at [712, 243] on input "0.00" at bounding box center [810, 242] width 264 height 26
type input "265"
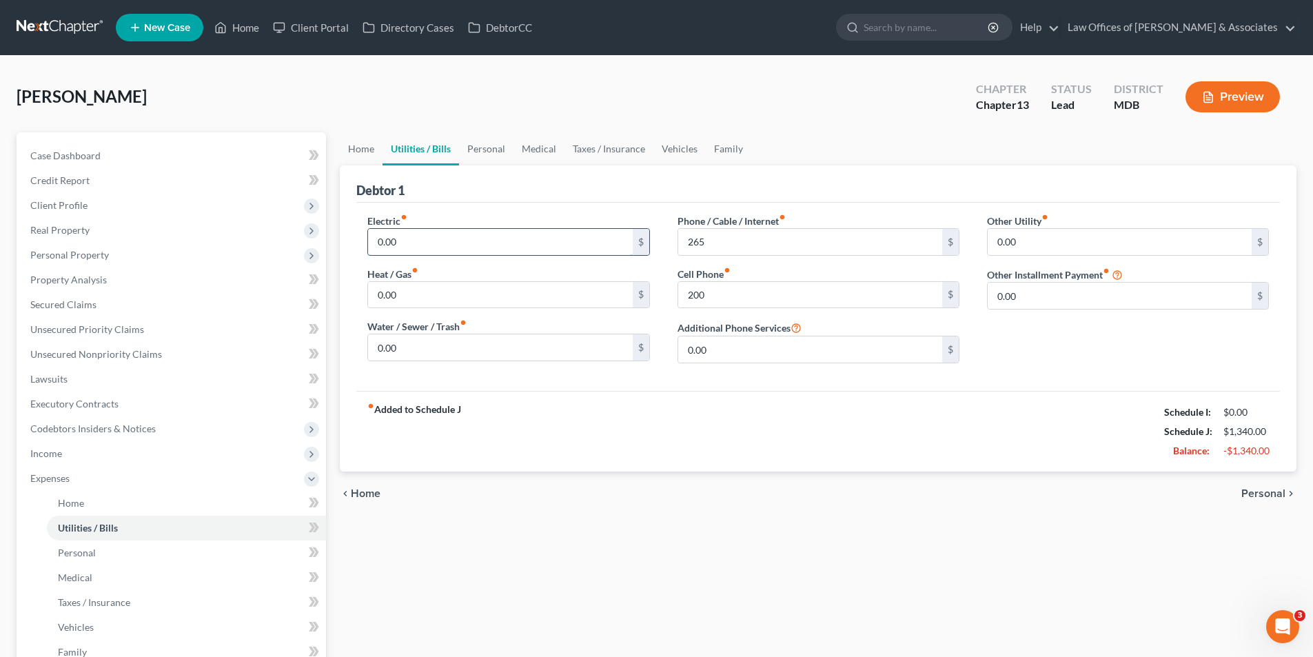
click at [410, 247] on input "0.00" at bounding box center [500, 242] width 264 height 26
type input "200"
click at [416, 295] on input "0.00" at bounding box center [500, 295] width 264 height 26
click at [439, 296] on input "350" at bounding box center [500, 295] width 264 height 26
type input "350"
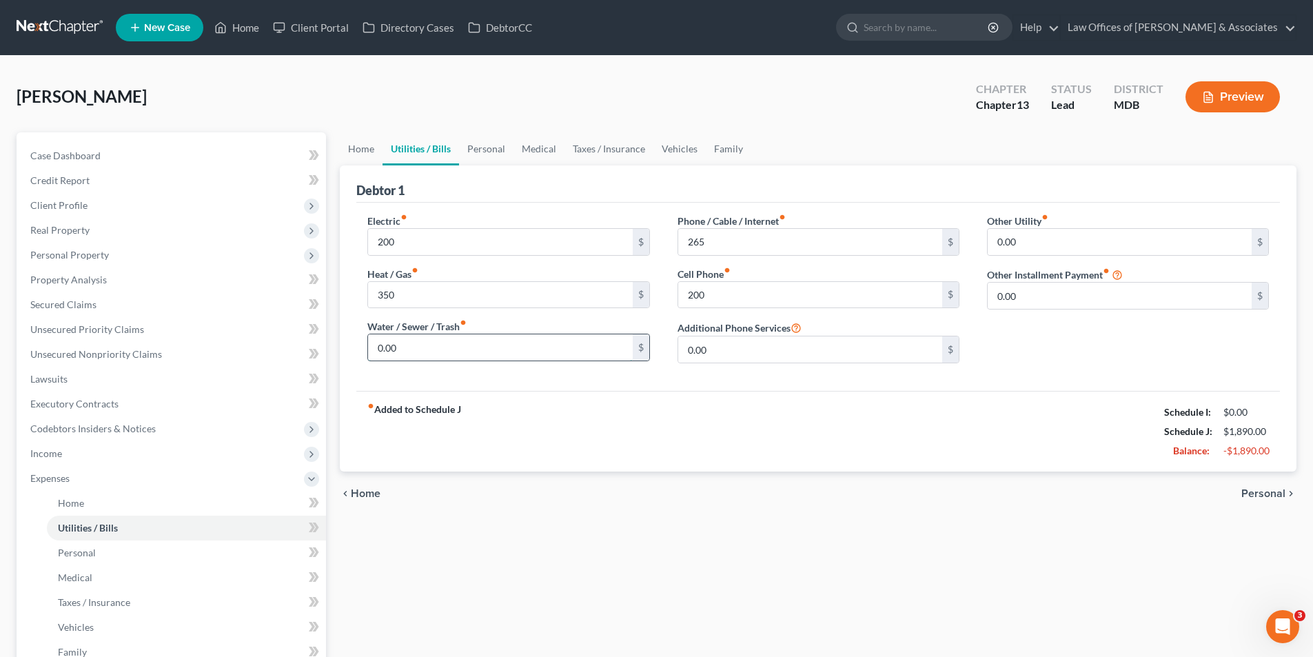
click at [407, 348] on input "0.00" at bounding box center [500, 347] width 264 height 26
type input "200"
click at [934, 550] on div "Home Utilities / Bills Personal Medical Taxes / Insurance Vehicles Family Debto…" at bounding box center [818, 505] width 970 height 746
click at [354, 147] on link "Home" at bounding box center [361, 148] width 43 height 33
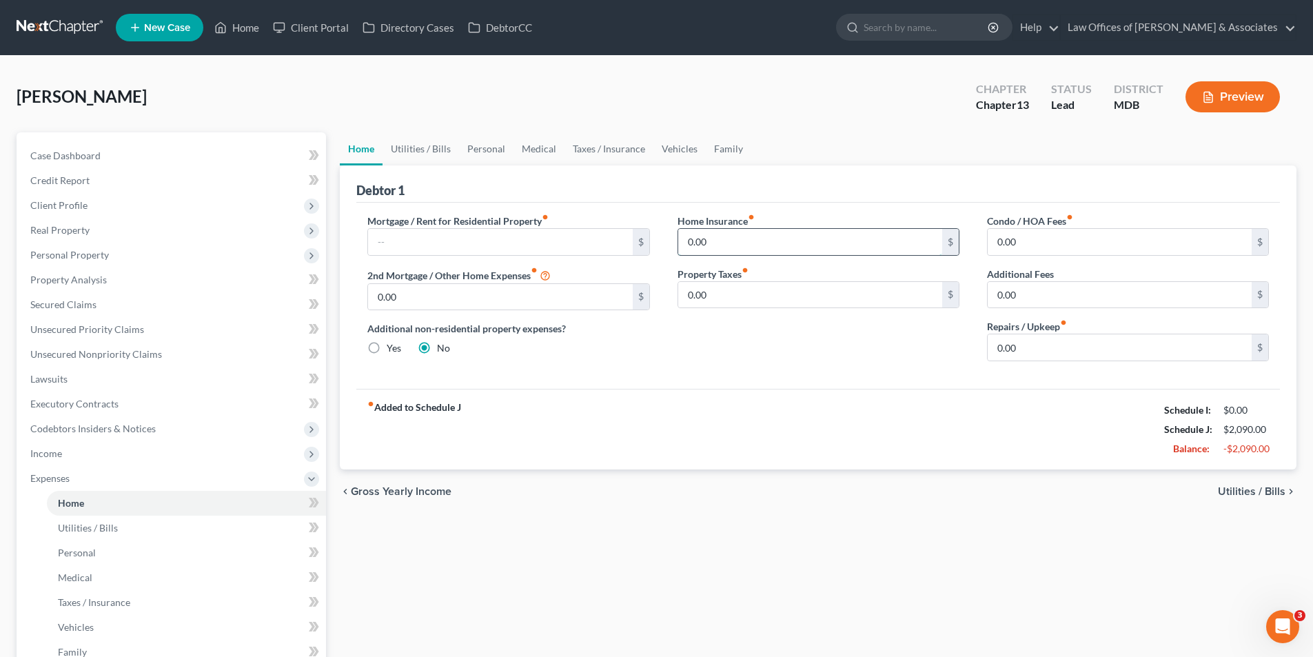
click at [705, 243] on input "0.00" at bounding box center [810, 242] width 264 height 26
click at [716, 248] on input "205" at bounding box center [810, 242] width 264 height 26
type input "205"
click at [710, 294] on input "0.00" at bounding box center [810, 295] width 264 height 26
type input "431"
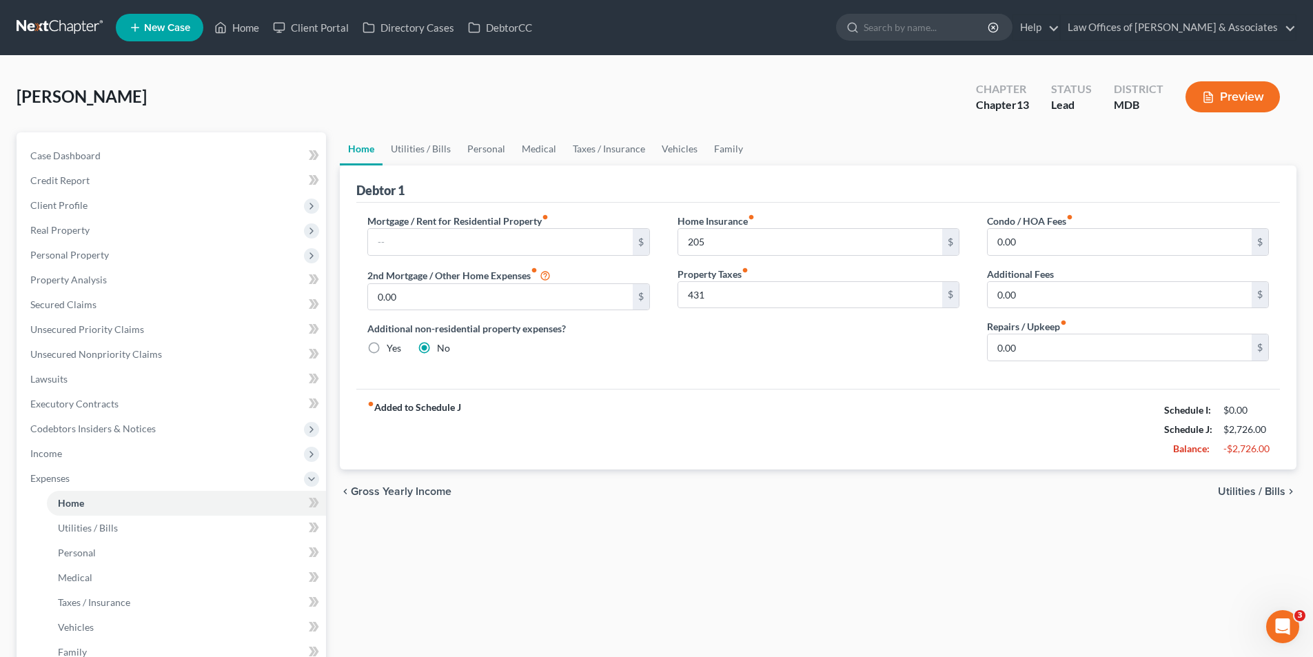
click at [744, 361] on div "Home Insurance fiber_manual_record 205 $ Property Taxes fiber_manual_record 431…" at bounding box center [818, 293] width 309 height 158
click at [1018, 349] on input "0.00" at bounding box center [1119, 347] width 264 height 26
type input "130"
click at [817, 381] on div "Mortgage / Rent for Residential Property fiber_manual_record $ 2nd Mortgage / O…" at bounding box center [817, 296] width 923 height 186
click at [410, 150] on link "Utilities / Bills" at bounding box center [420, 148] width 76 height 33
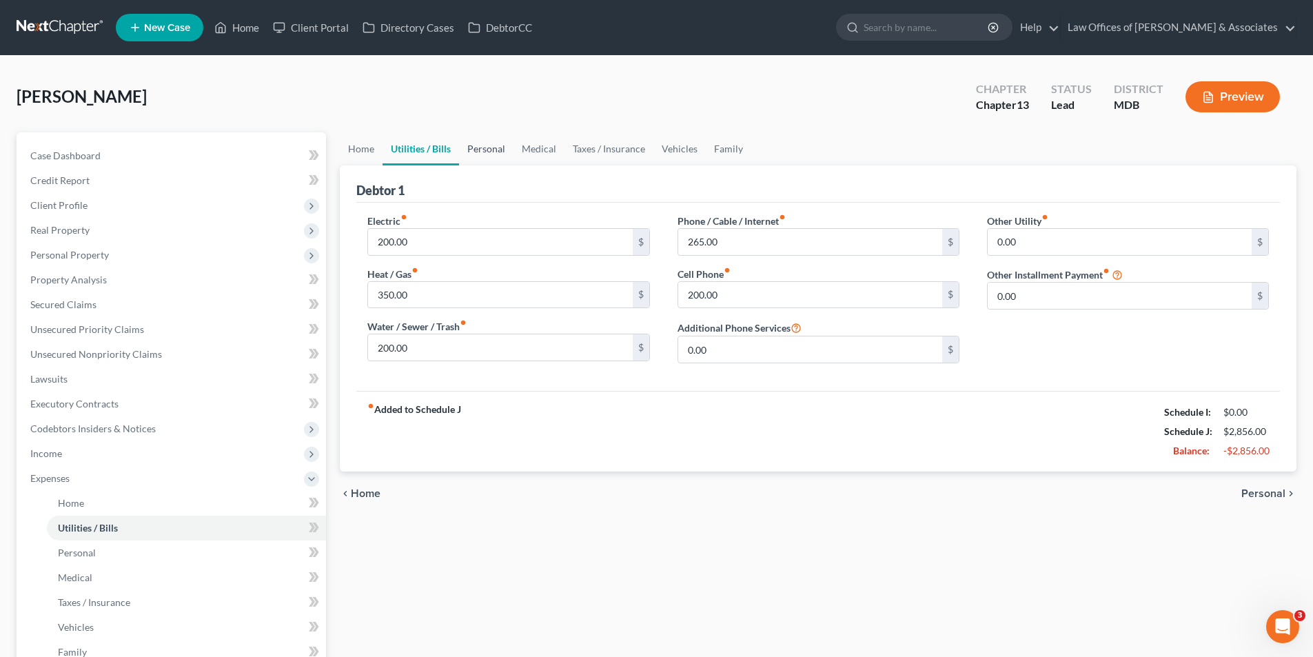
click at [488, 149] on link "Personal" at bounding box center [486, 148] width 54 height 33
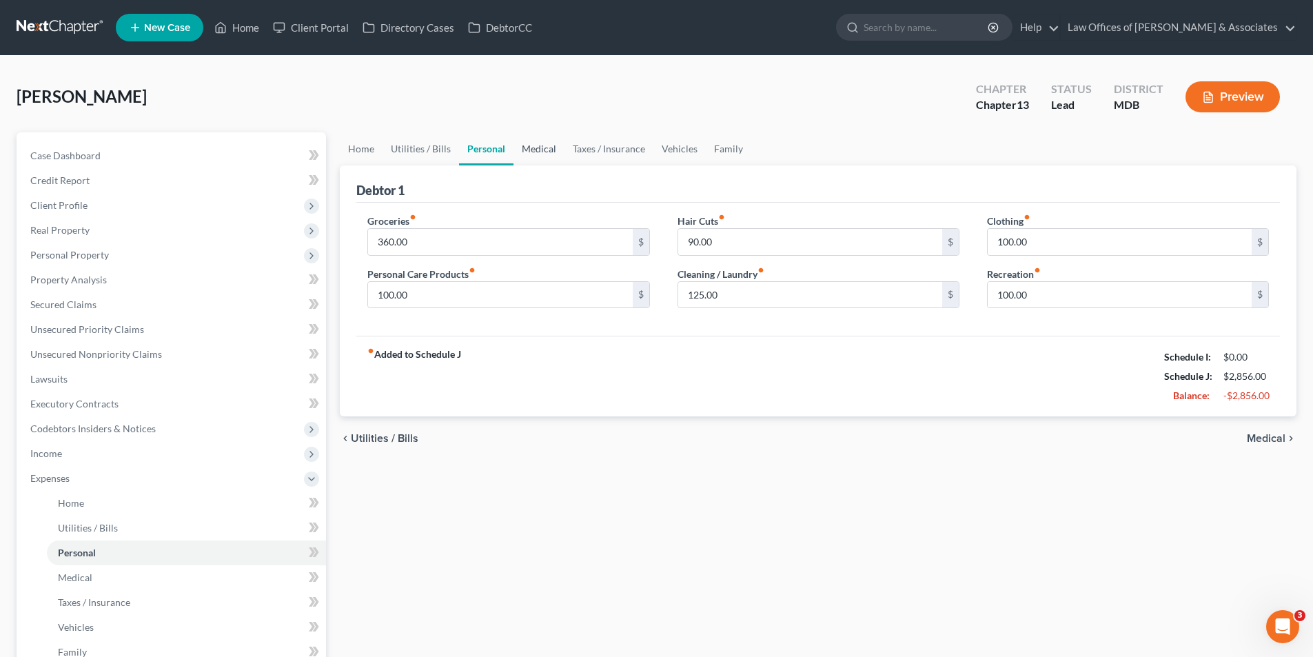
click at [533, 146] on link "Medical" at bounding box center [538, 148] width 51 height 33
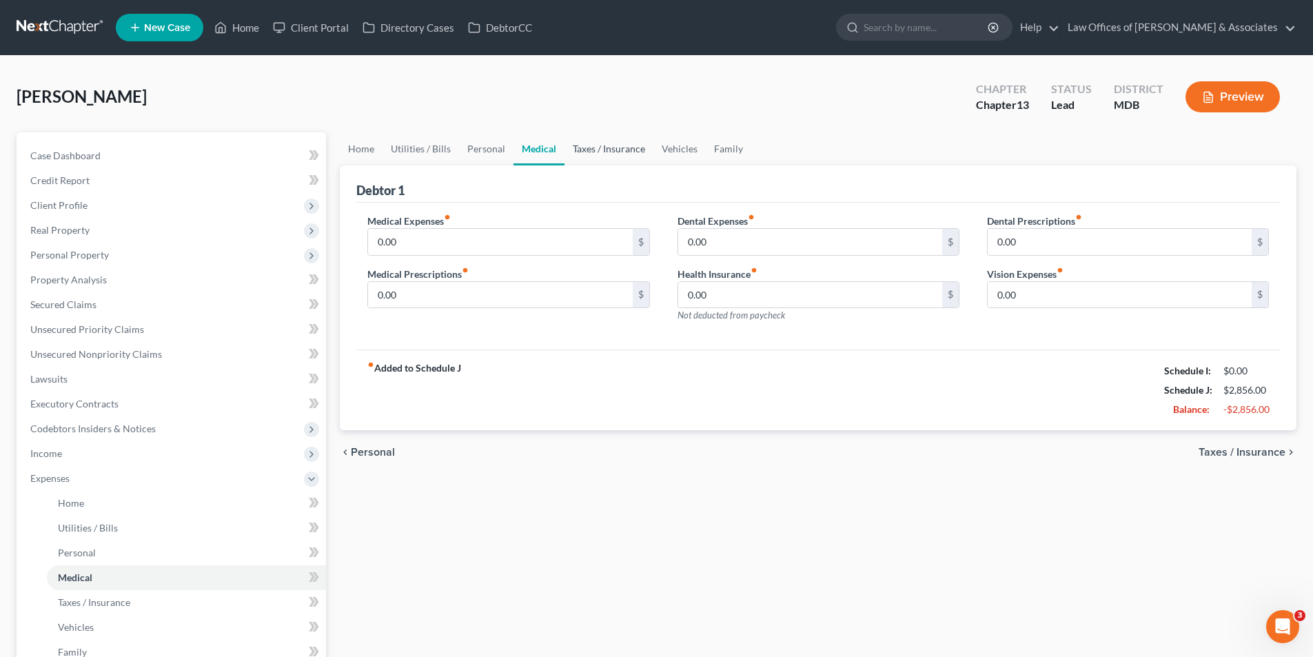
click at [583, 150] on link "Taxes / Insurance" at bounding box center [608, 148] width 89 height 33
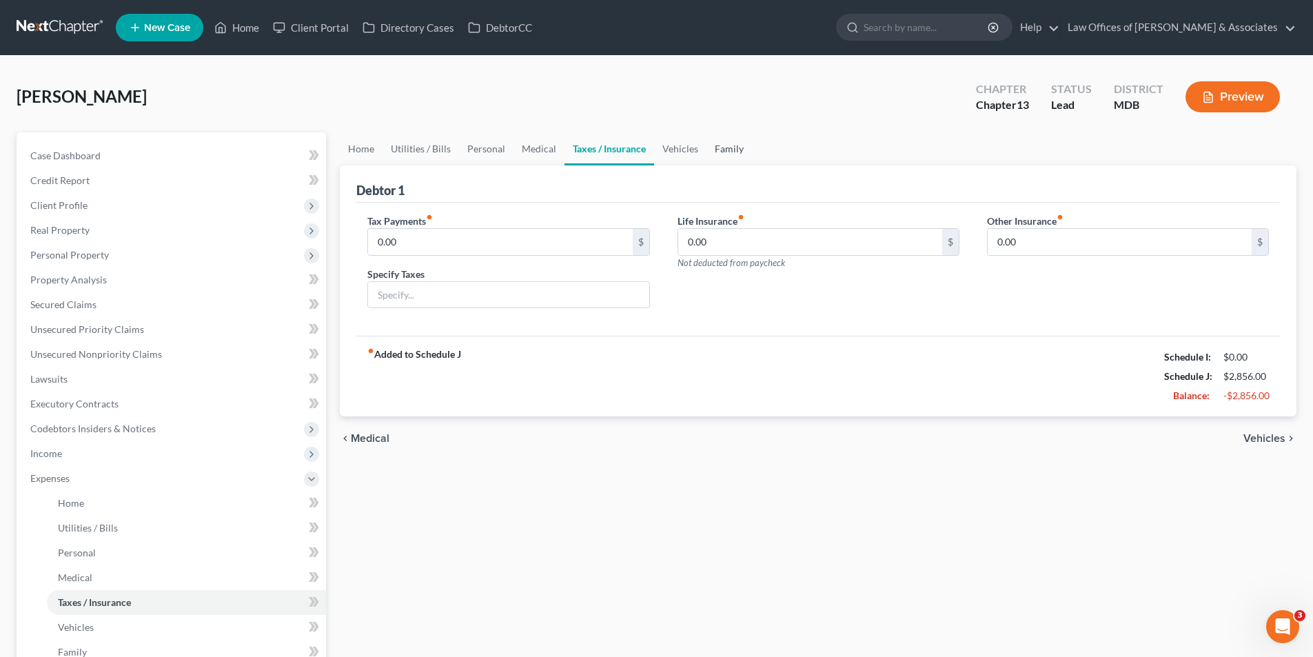
click at [733, 147] on link "Family" at bounding box center [728, 148] width 45 height 33
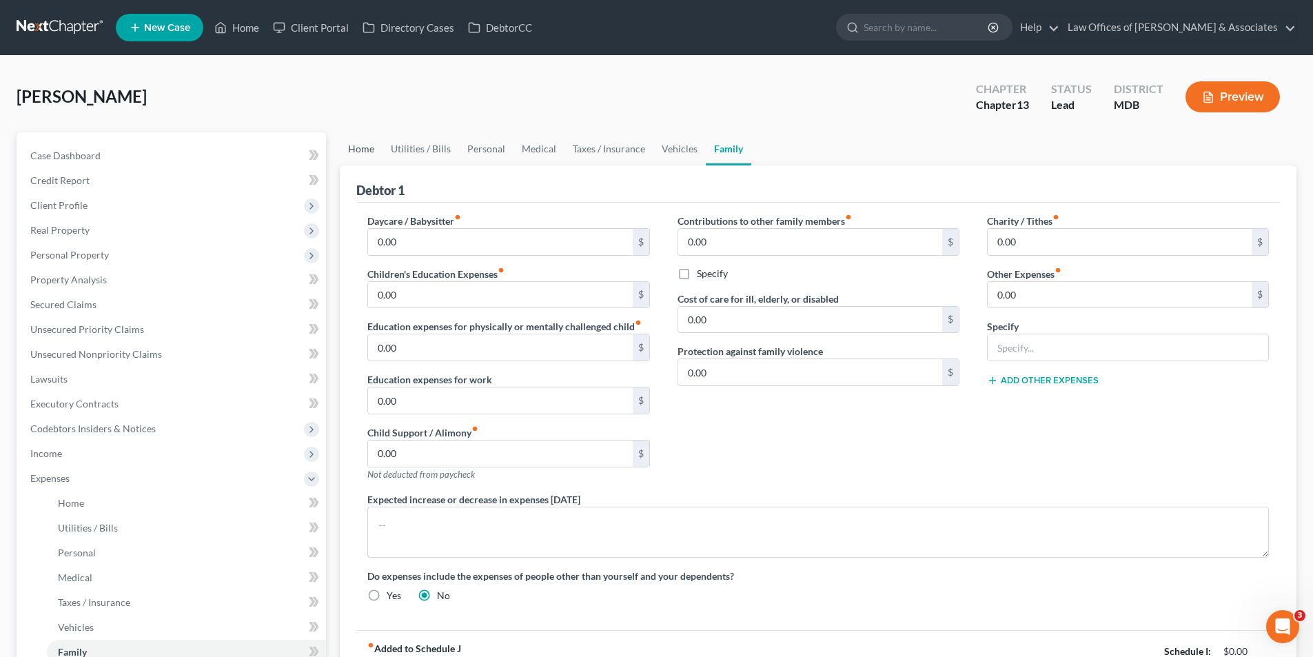
click at [360, 144] on link "Home" at bounding box center [361, 148] width 43 height 33
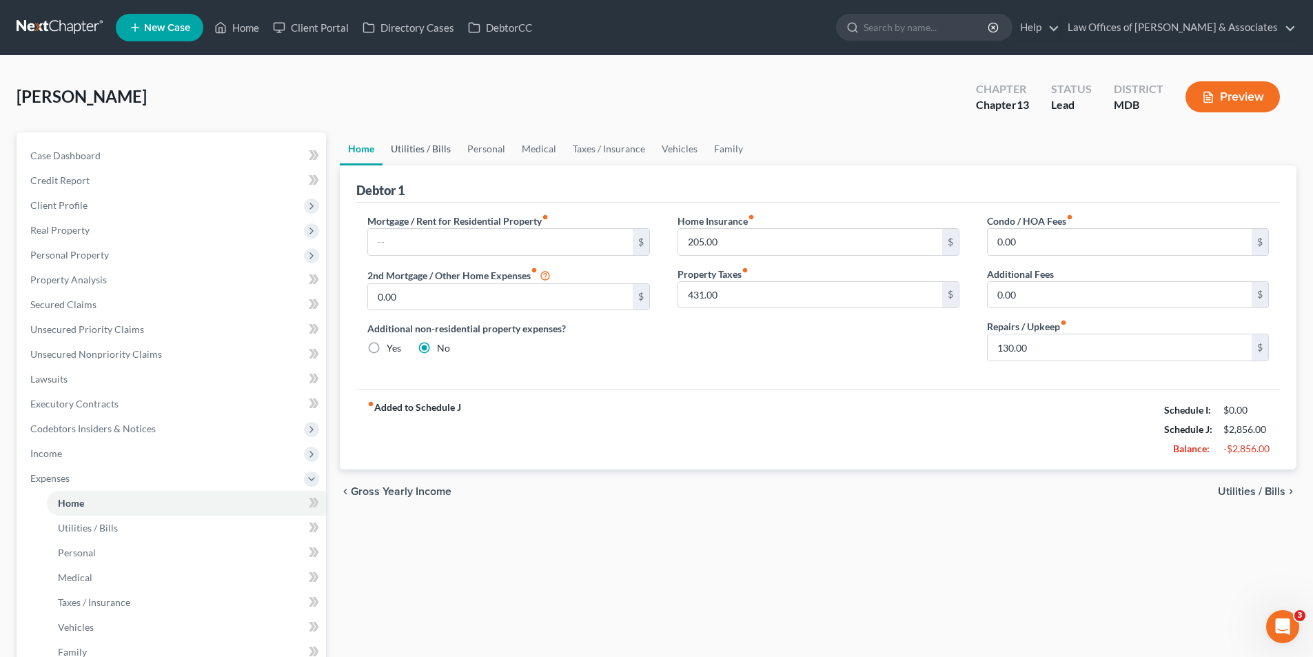
click at [433, 145] on link "Utilities / Bills" at bounding box center [420, 148] width 76 height 33
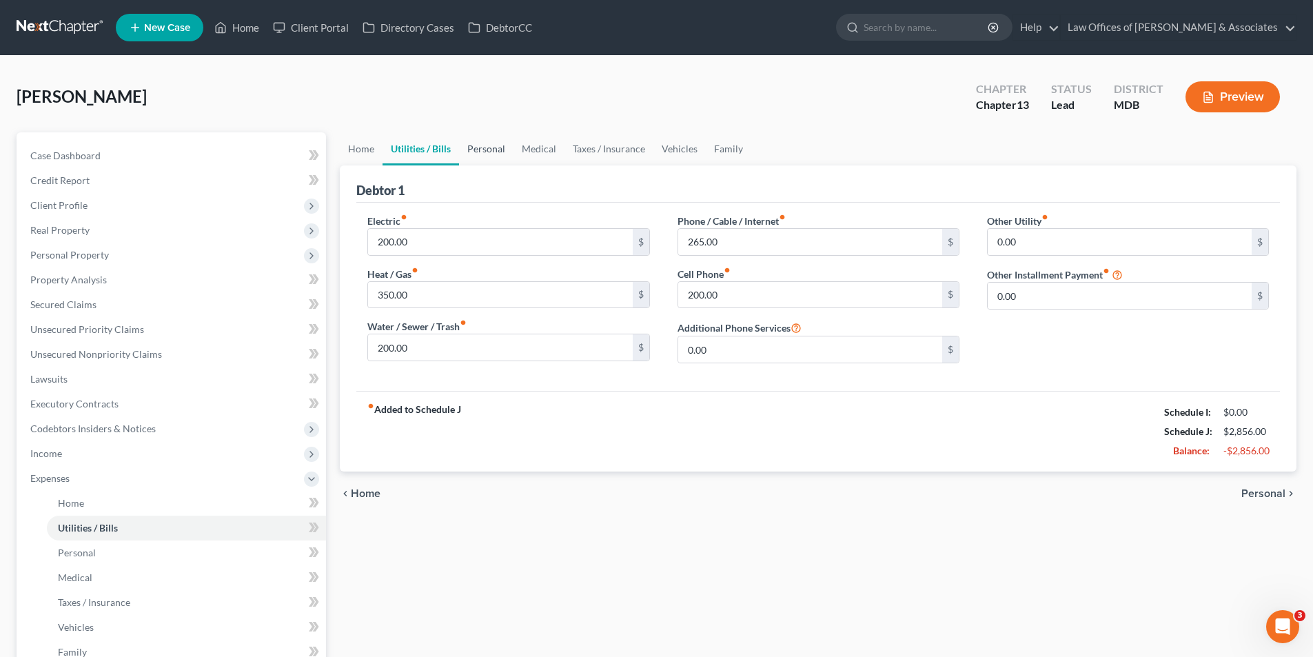
click at [489, 148] on link "Personal" at bounding box center [486, 148] width 54 height 33
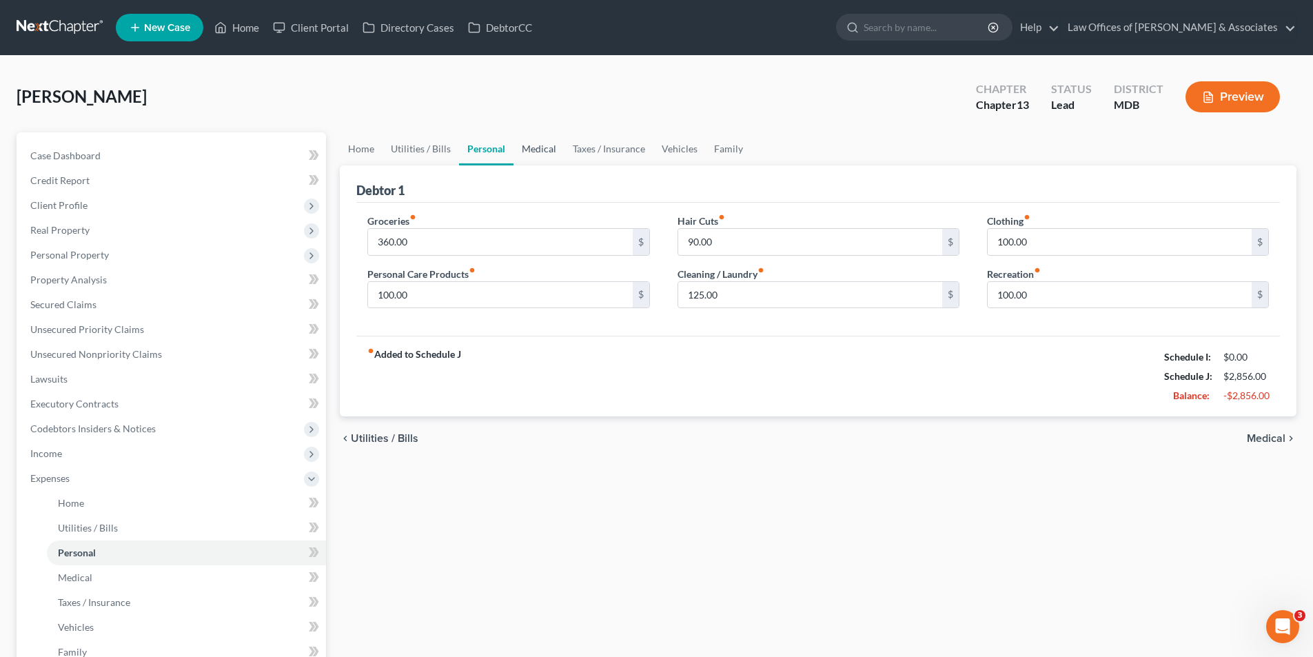
click at [548, 141] on link "Medical" at bounding box center [538, 148] width 51 height 33
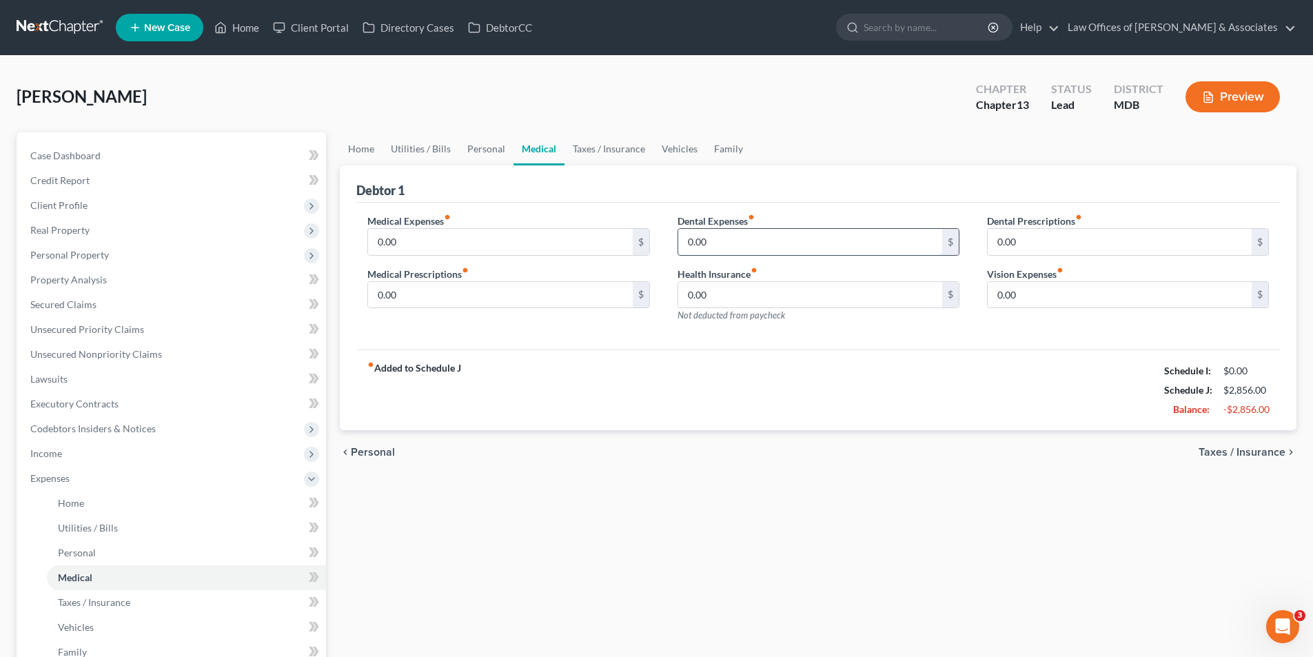
click at [727, 245] on input "0.00" at bounding box center [810, 242] width 264 height 26
type input "1"
type input "75"
click at [423, 144] on link "Utilities / Bills" at bounding box center [420, 148] width 76 height 33
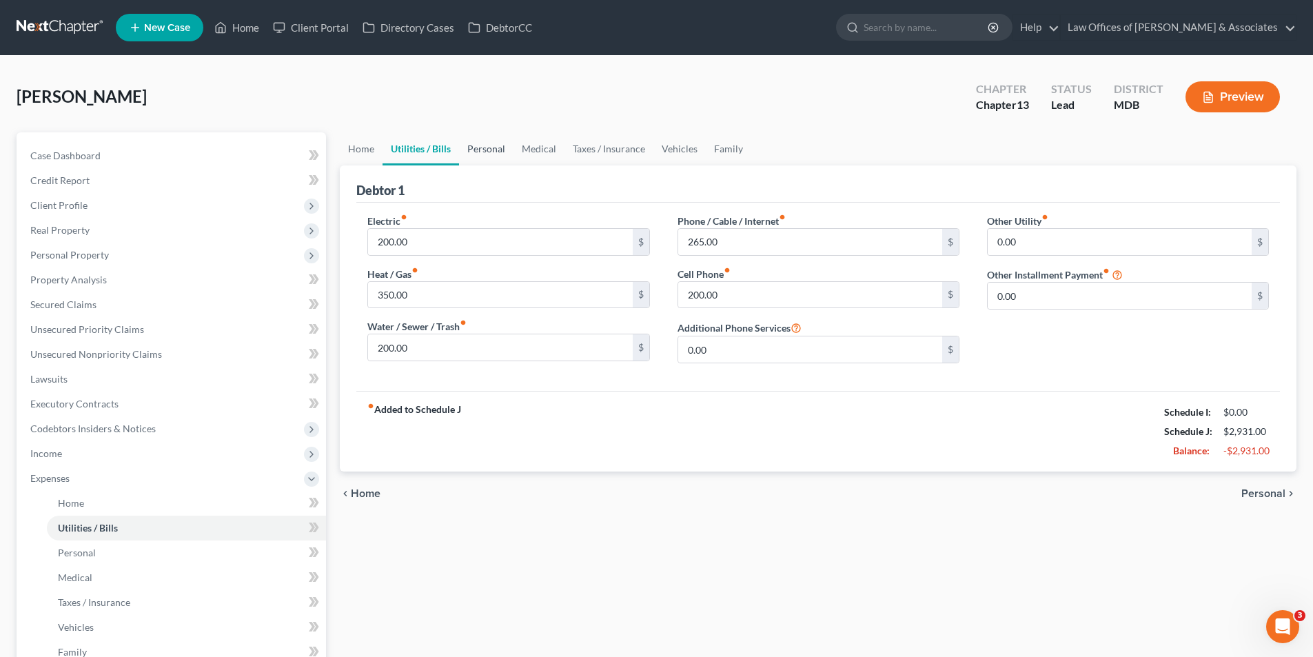
click at [492, 146] on link "Personal" at bounding box center [486, 148] width 54 height 33
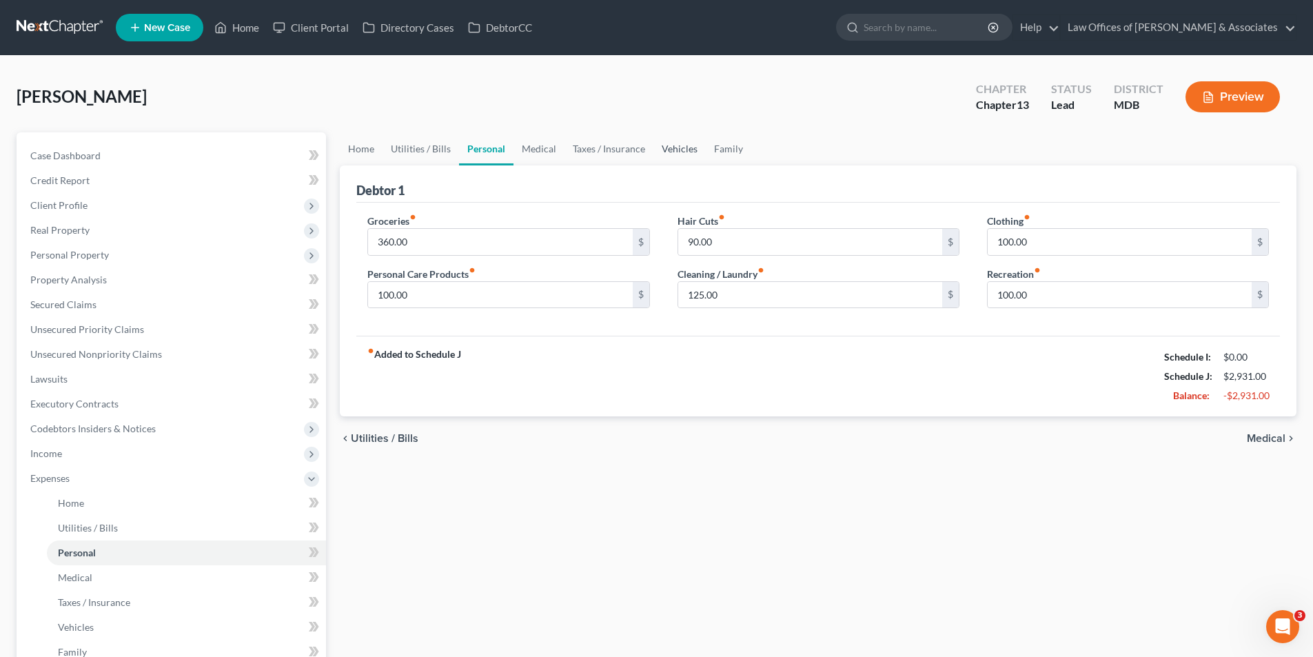
click at [673, 147] on link "Vehicles" at bounding box center [679, 148] width 52 height 33
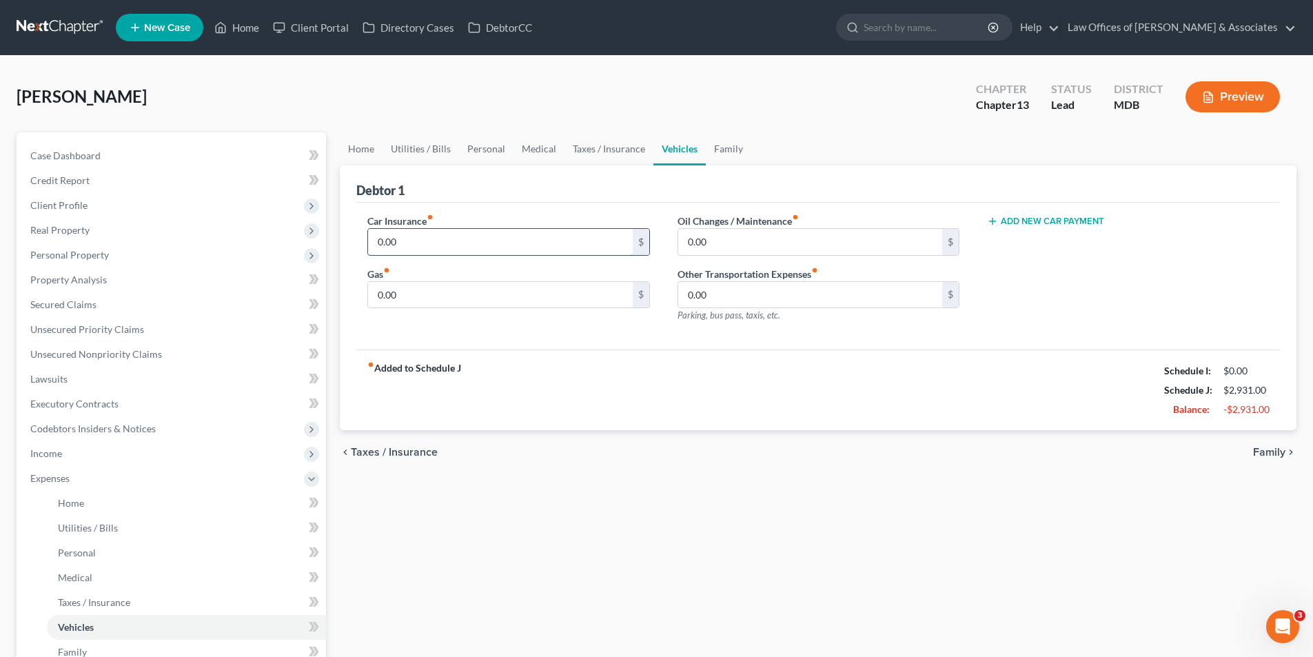
click at [405, 238] on input "0.00" at bounding box center [500, 242] width 264 height 26
click at [385, 240] on input "text" at bounding box center [500, 242] width 264 height 26
type input "177"
click at [514, 260] on div "Car Insurance fiber_manual_record 177 $ Gas fiber_manual_record 0.00 $" at bounding box center [508, 274] width 309 height 120
click at [397, 295] on input "0.00" at bounding box center [500, 295] width 264 height 26
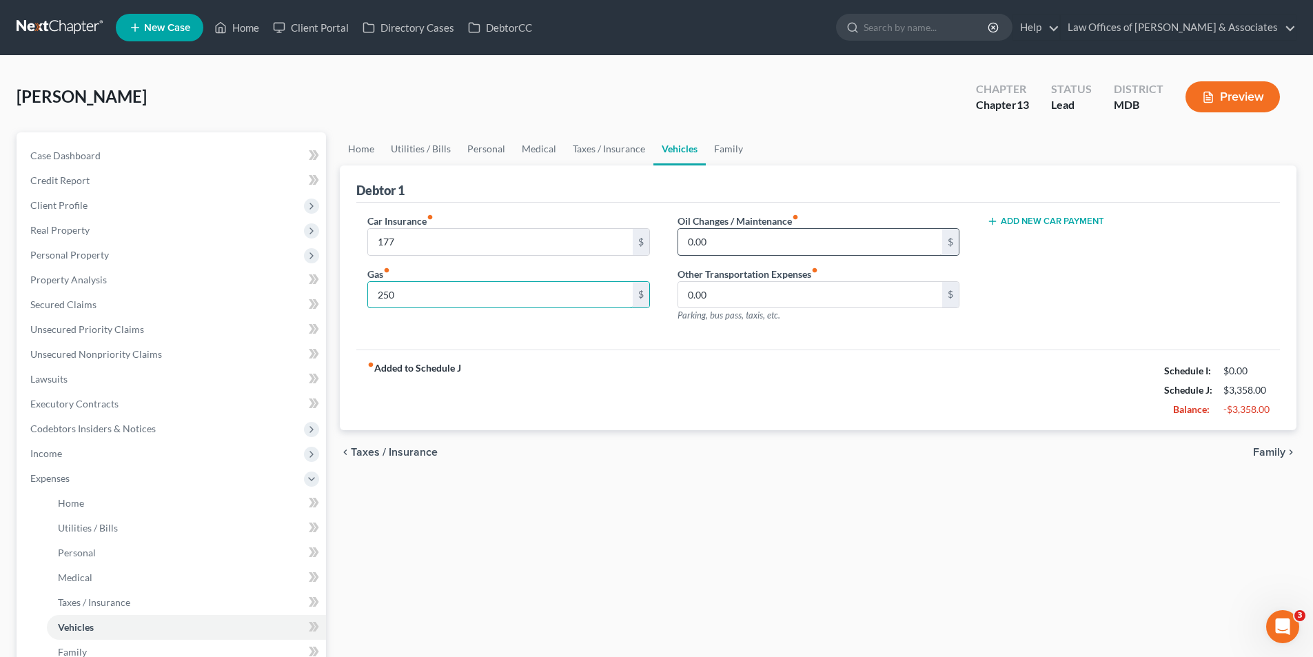
type input "250"
click at [714, 240] on input "0.00" at bounding box center [810, 242] width 264 height 26
type input "50"
drag, startPoint x: 435, startPoint y: 477, endPoint x: 453, endPoint y: 458, distance: 26.3
click at [436, 473] on div "Home Utilities / Bills Personal Medical Taxes / Insurance Vehicles Family Debto…" at bounding box center [818, 505] width 970 height 746
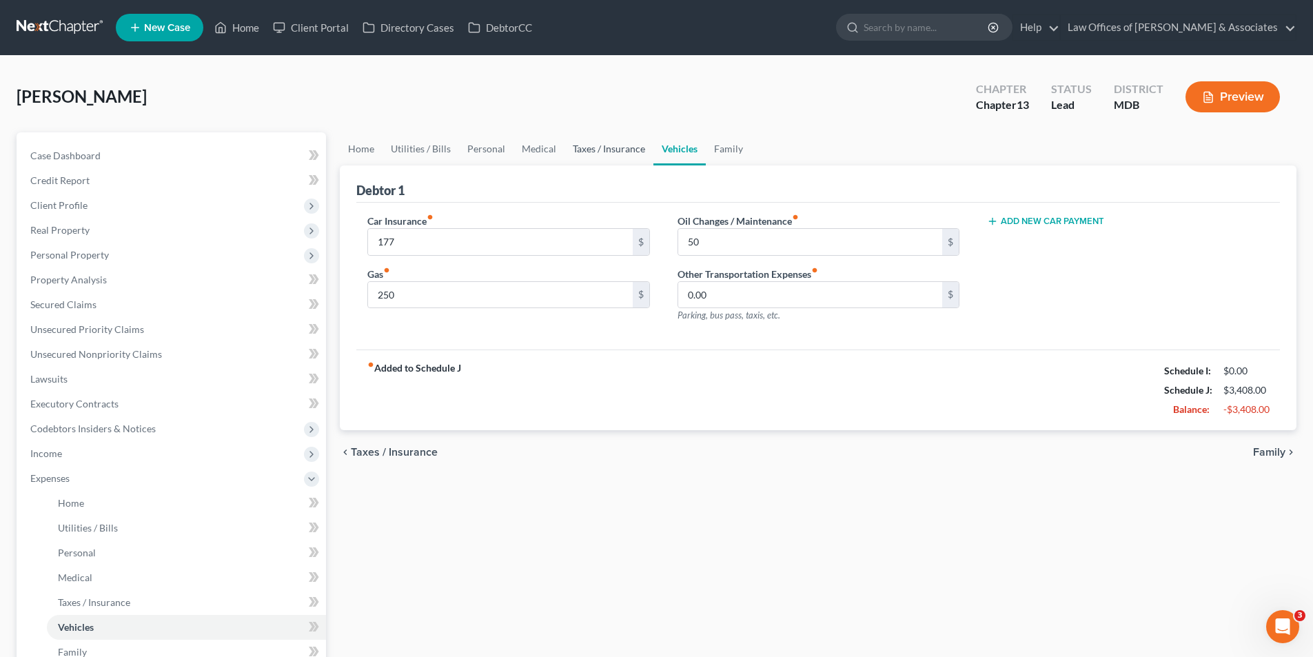
click at [601, 147] on link "Taxes / Insurance" at bounding box center [608, 148] width 89 height 33
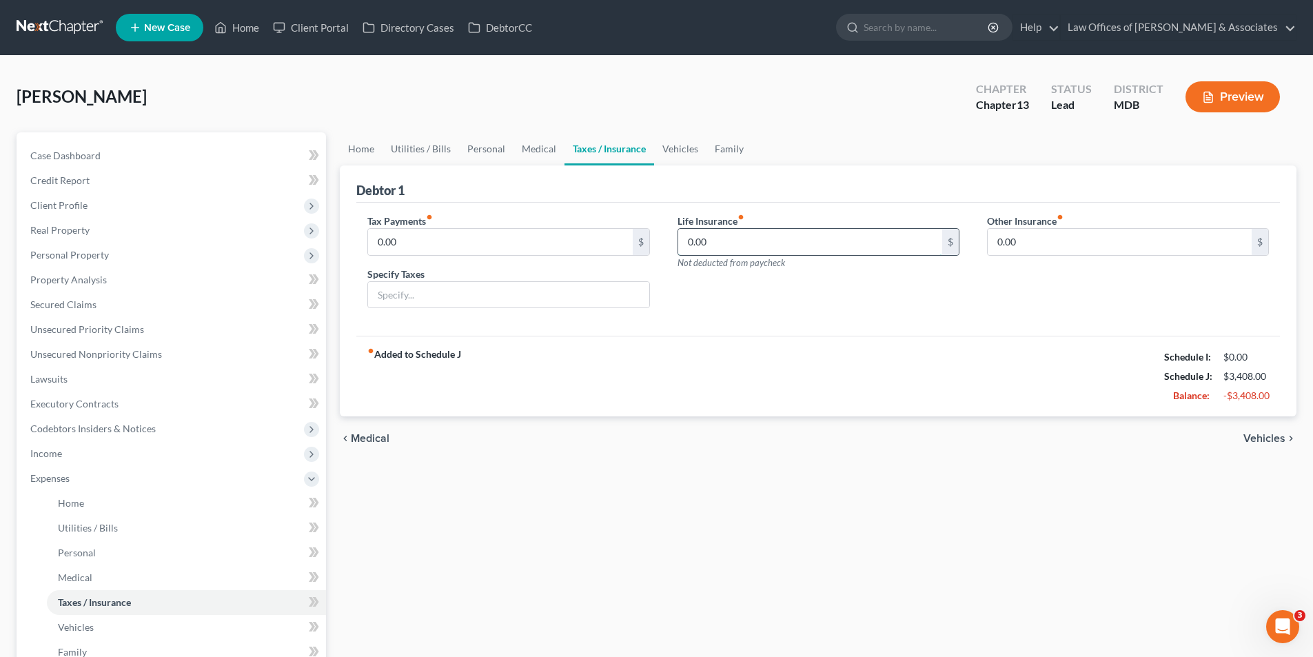
click at [715, 245] on input "0.00" at bounding box center [810, 242] width 264 height 26
click at [397, 239] on input "0.00" at bounding box center [500, 242] width 264 height 26
click at [401, 242] on input "0.00" at bounding box center [500, 242] width 264 height 26
type input "0"
click at [358, 149] on link "Home" at bounding box center [361, 148] width 43 height 33
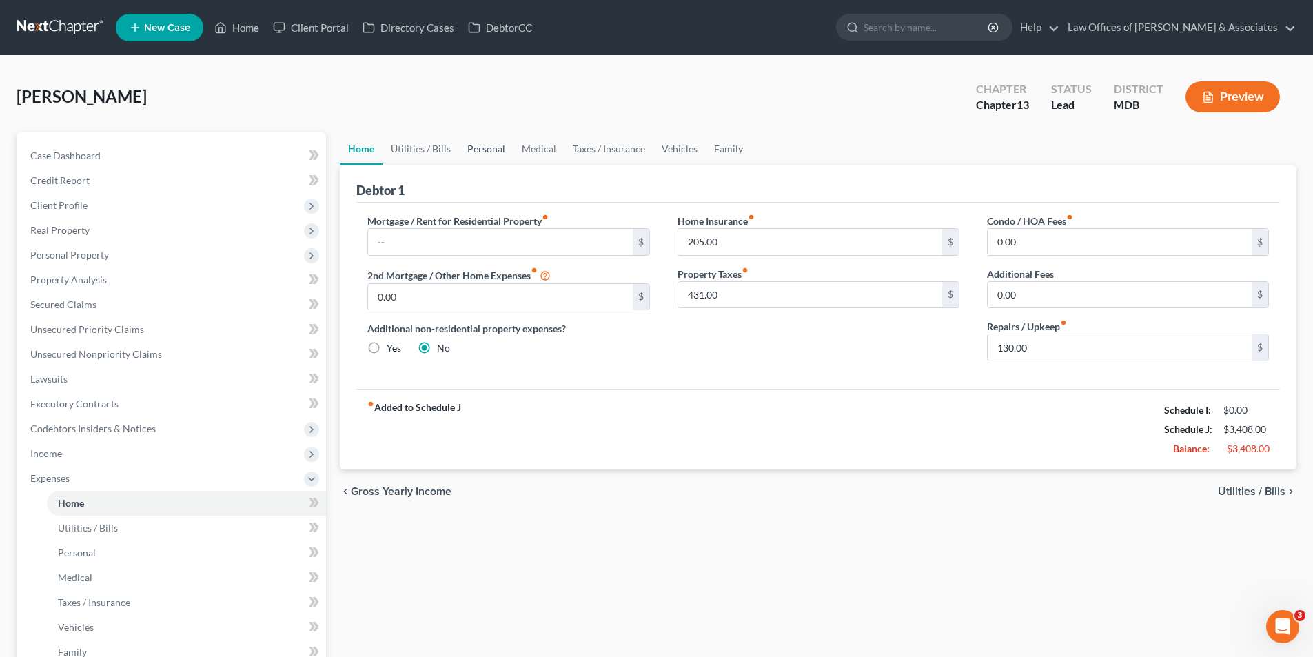
click at [477, 147] on link "Personal" at bounding box center [486, 148] width 54 height 33
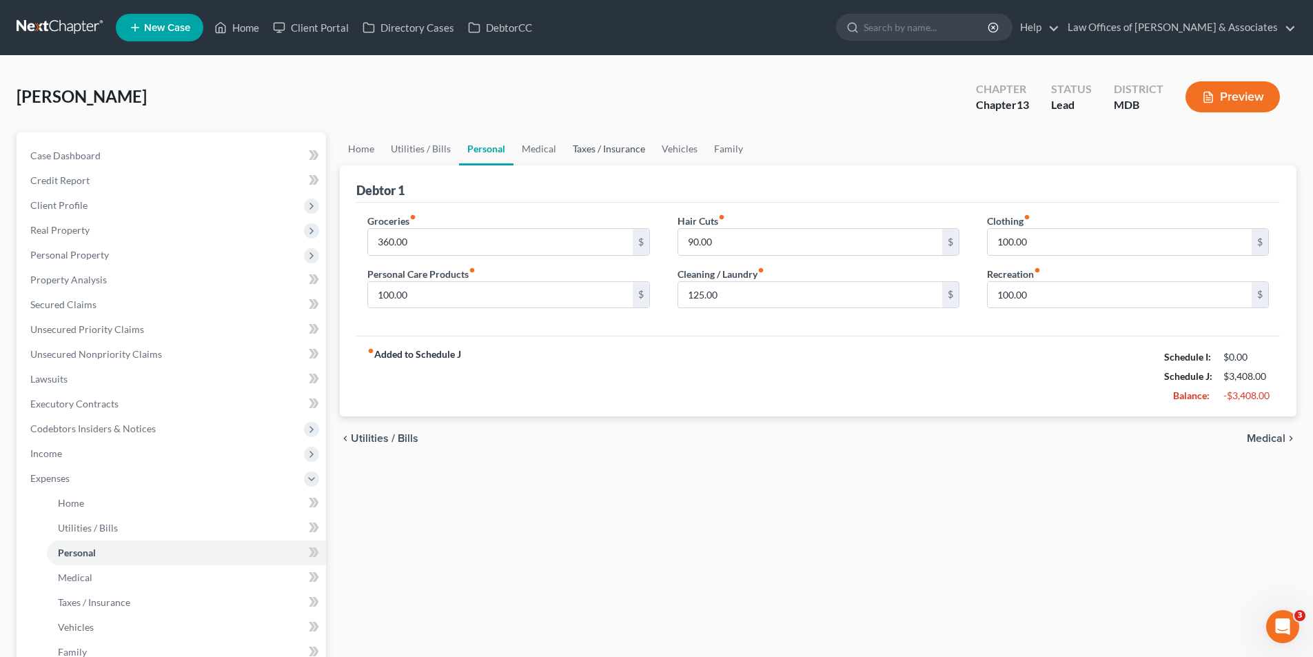
click at [597, 150] on link "Taxes / Insurance" at bounding box center [608, 148] width 89 height 33
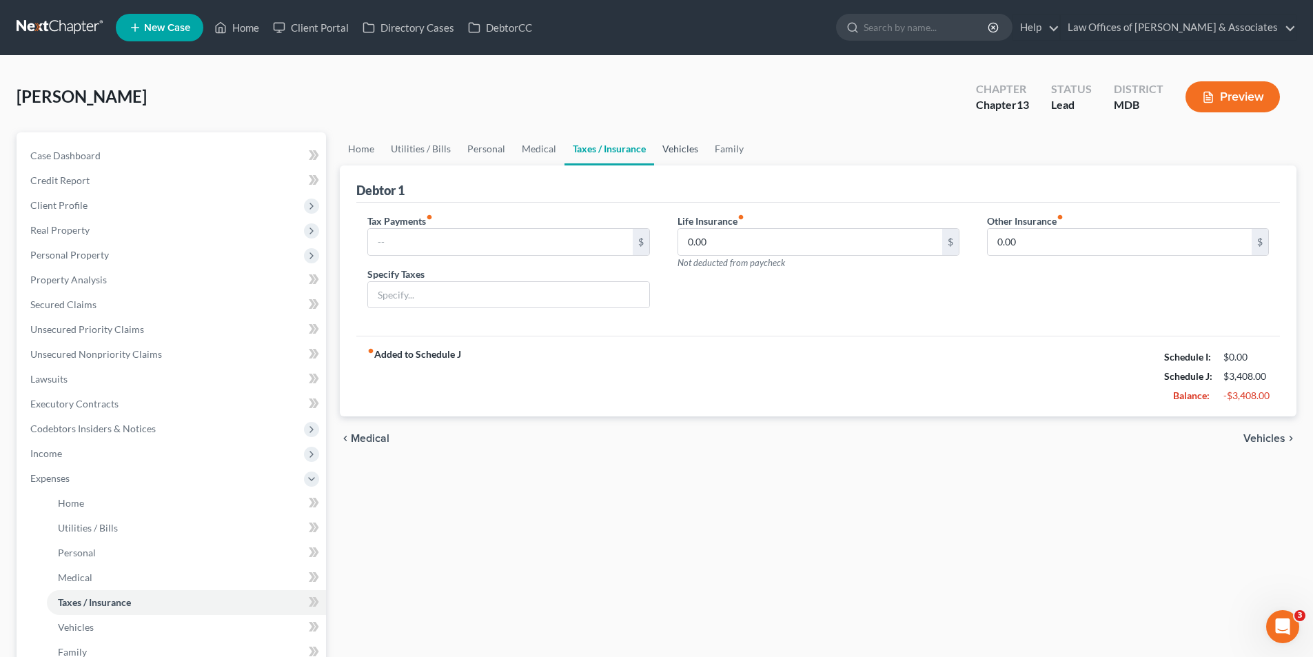
click at [682, 146] on link "Vehicles" at bounding box center [680, 148] width 52 height 33
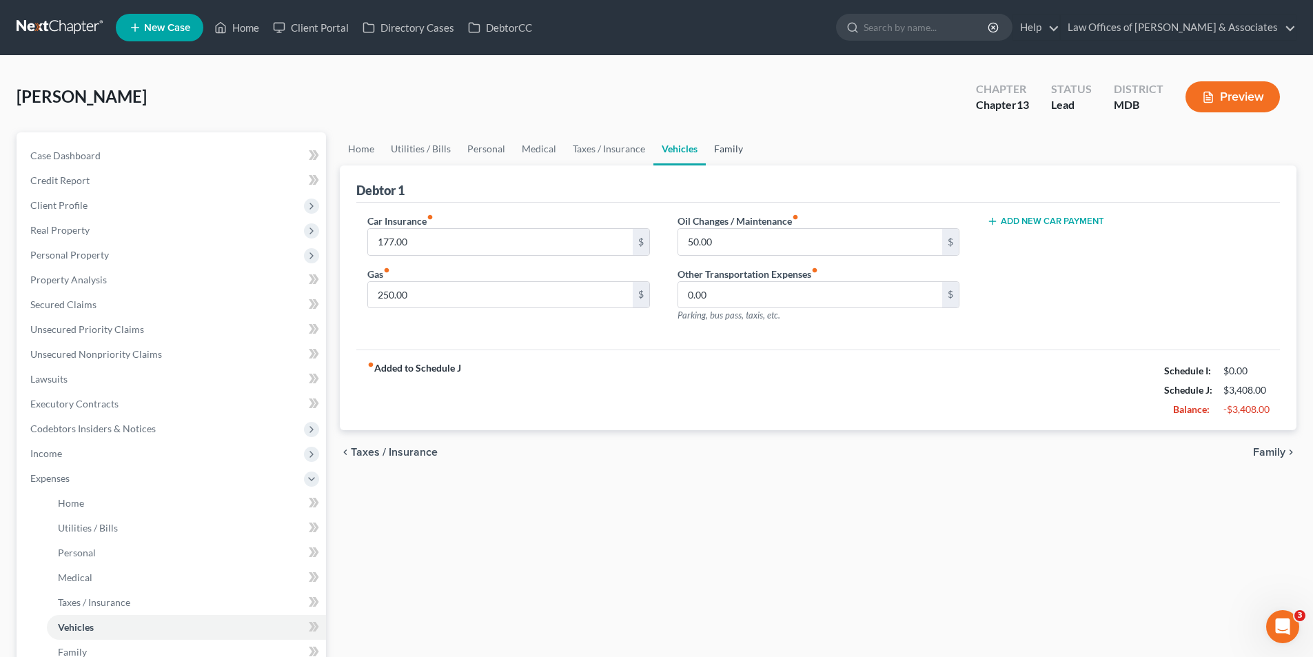
click at [721, 147] on link "Family" at bounding box center [728, 148] width 45 height 33
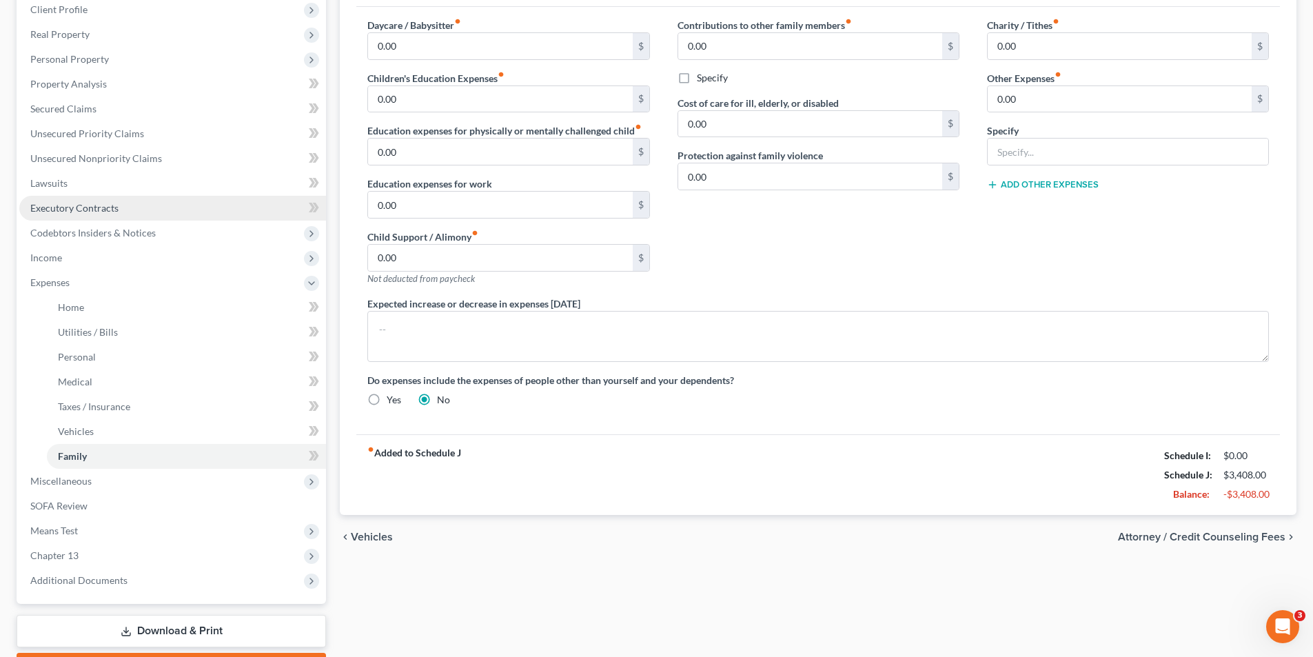
scroll to position [274, 0]
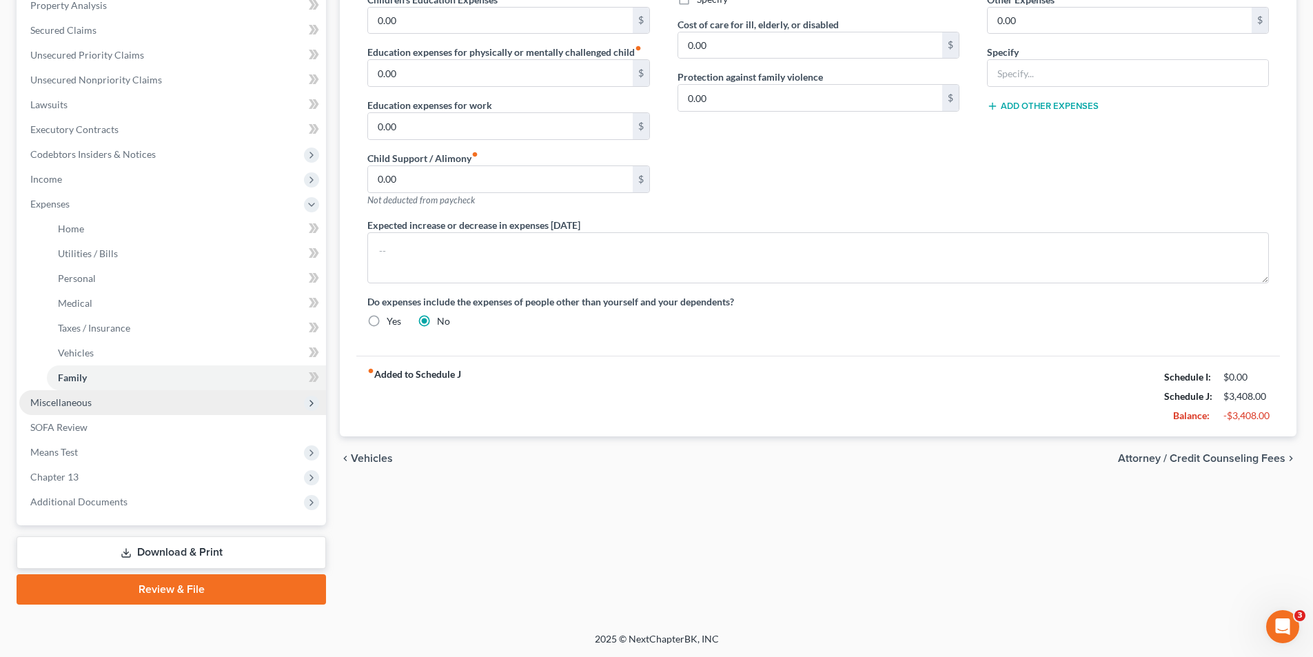
click at [71, 393] on span "Miscellaneous" at bounding box center [172, 402] width 307 height 25
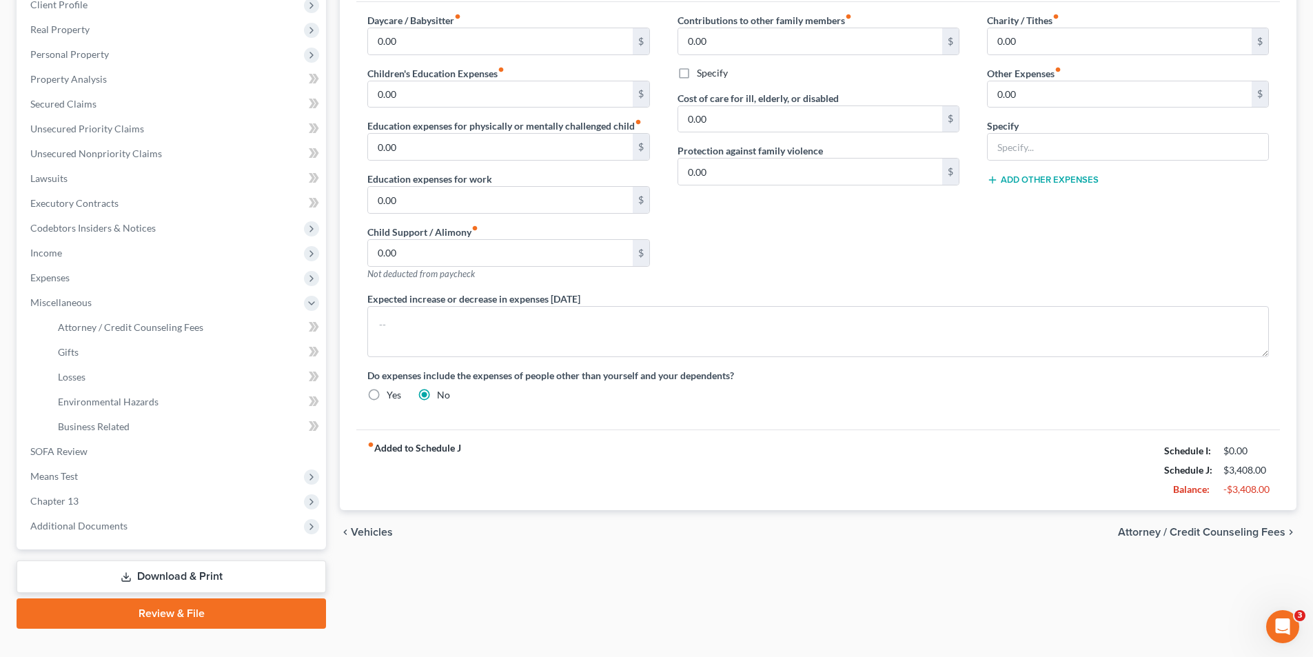
scroll to position [225, 0]
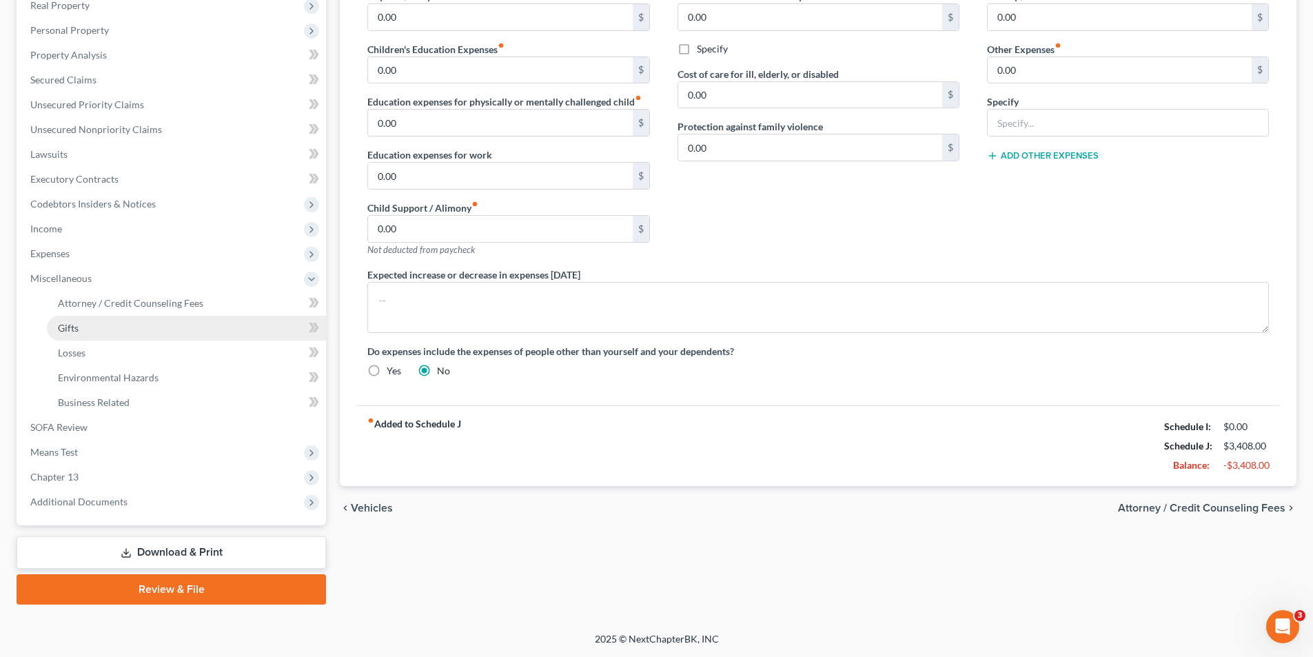
click at [68, 324] on span "Gifts" at bounding box center [68, 328] width 21 height 12
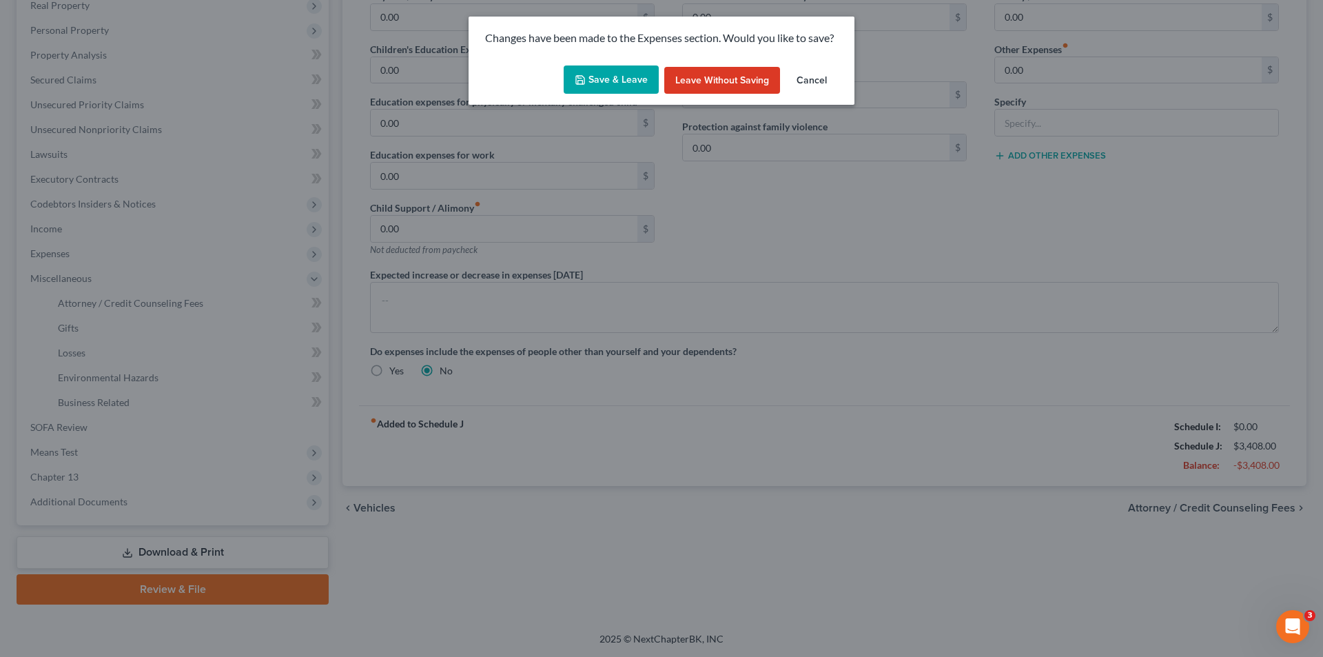
click at [628, 77] on button "Save & Leave" at bounding box center [611, 79] width 95 height 29
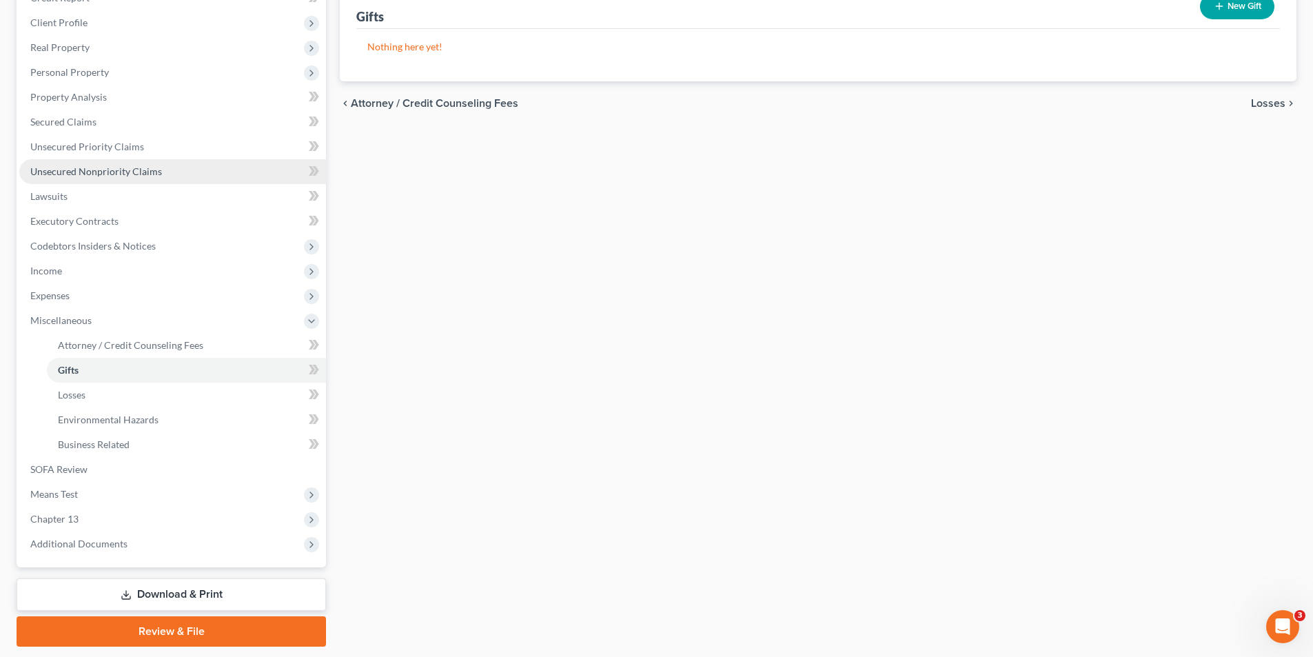
scroll to position [207, 0]
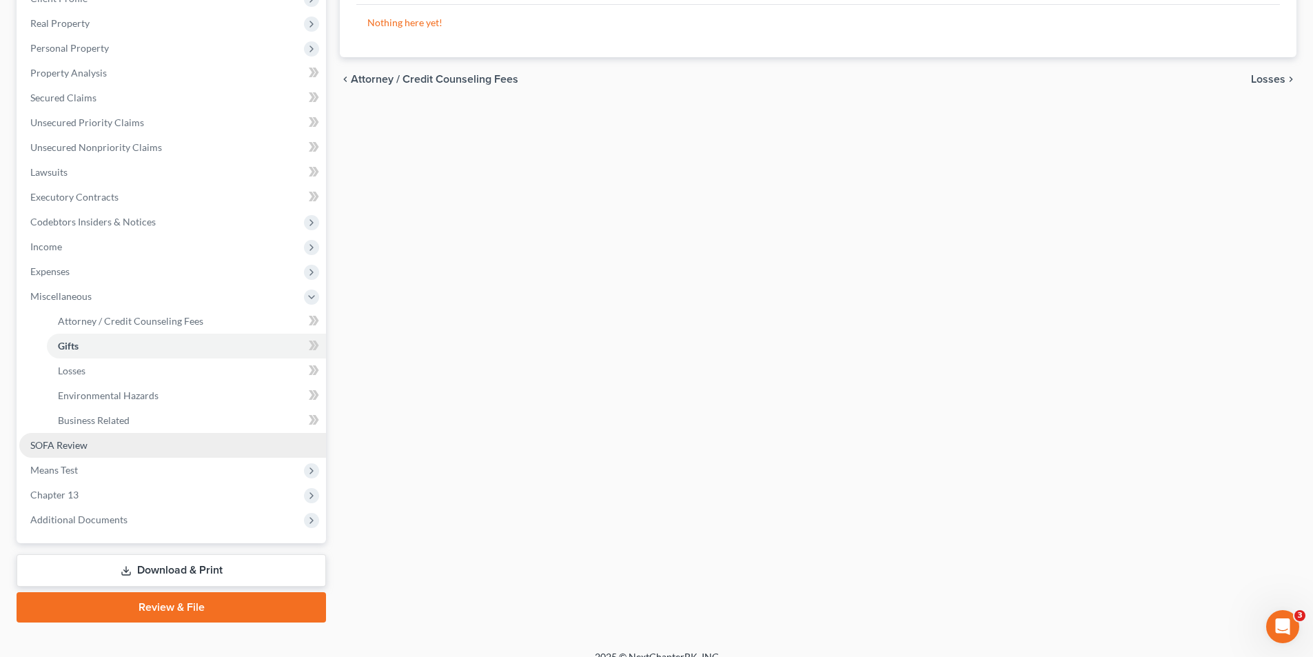
click at [62, 446] on span "SOFA Review" at bounding box center [58, 445] width 57 height 12
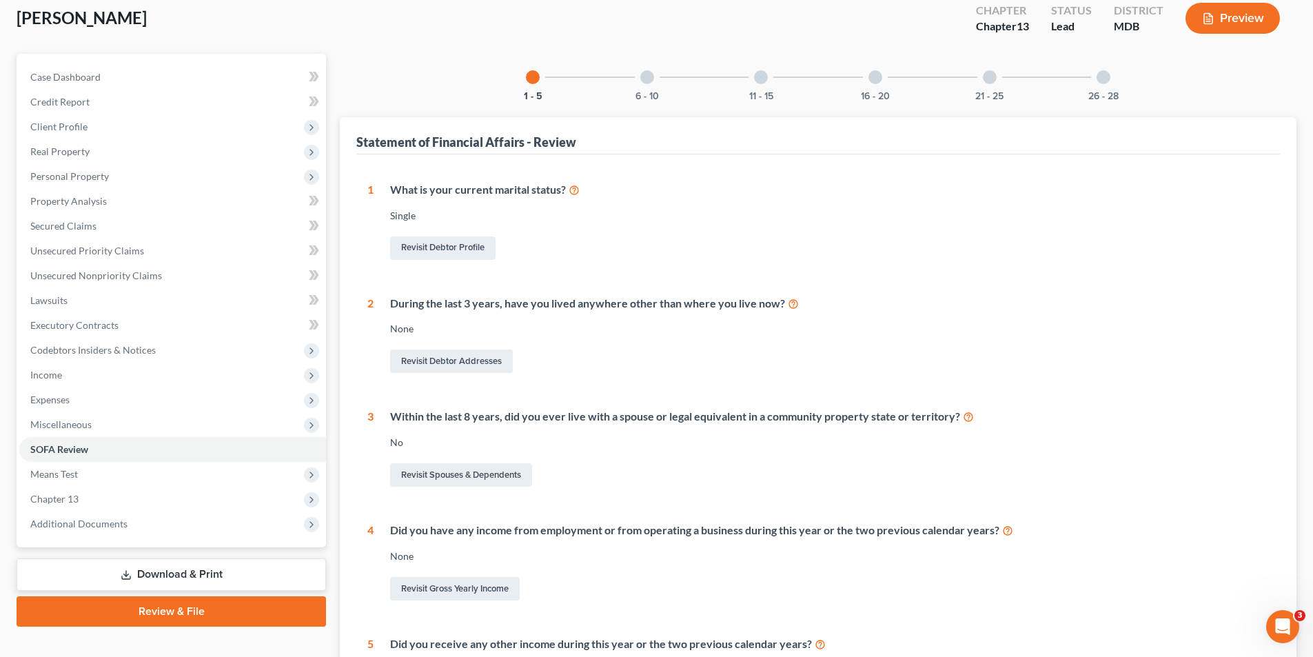
scroll to position [78, 0]
click at [646, 76] on div at bounding box center [647, 78] width 14 height 14
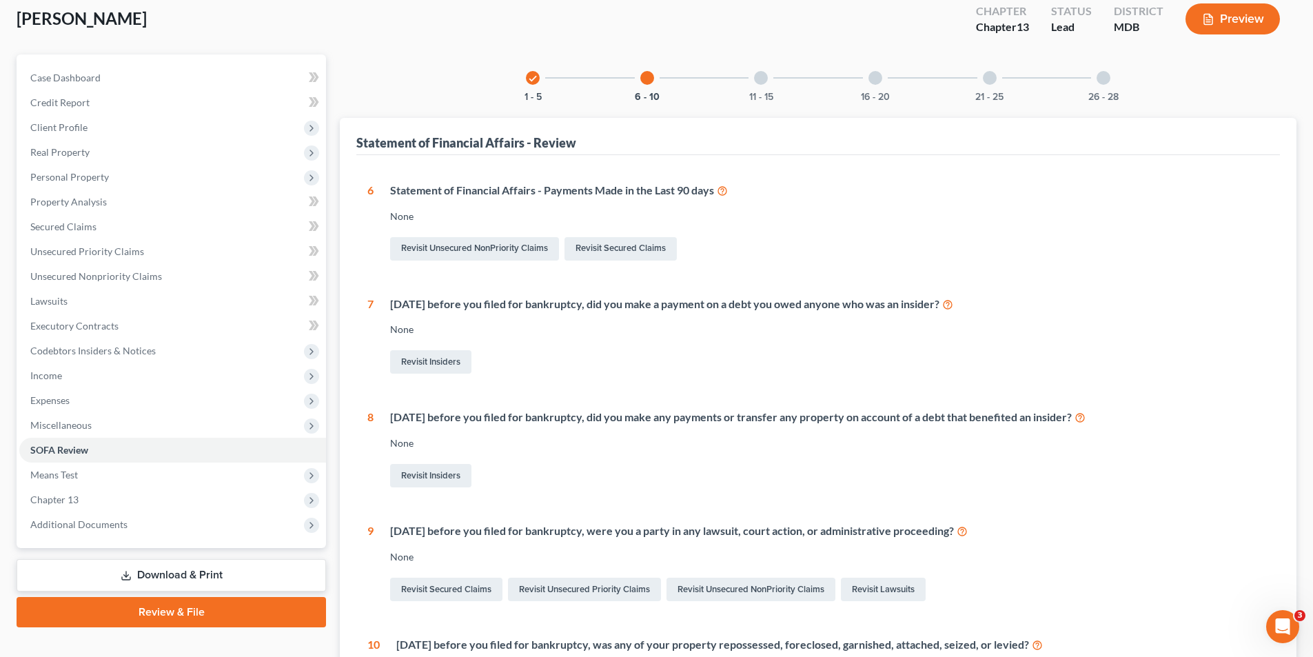
click at [761, 81] on div at bounding box center [761, 78] width 14 height 14
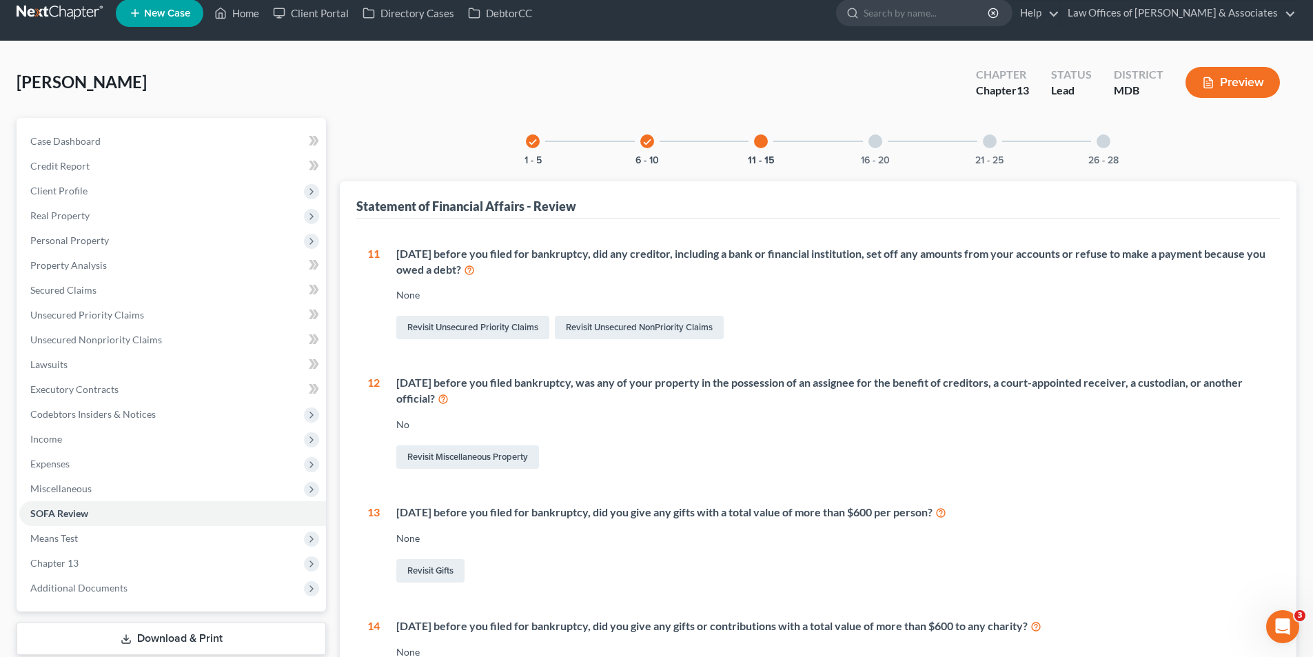
scroll to position [0, 0]
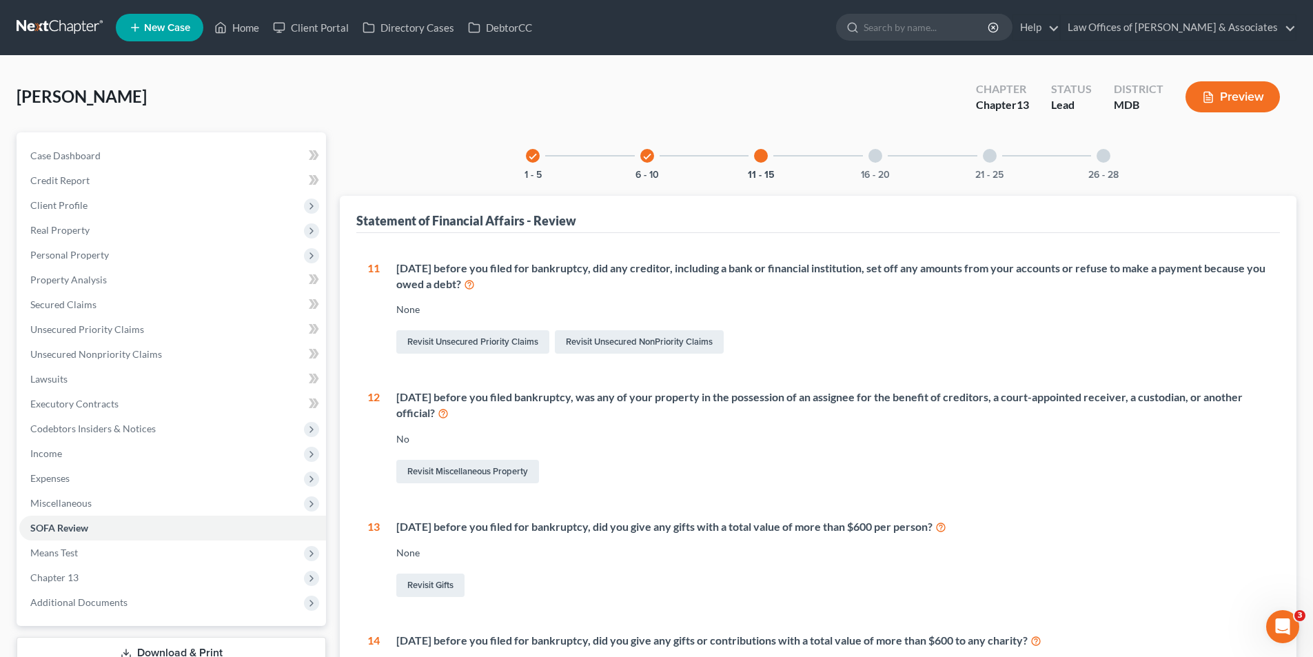
click at [875, 155] on div at bounding box center [875, 156] width 14 height 14
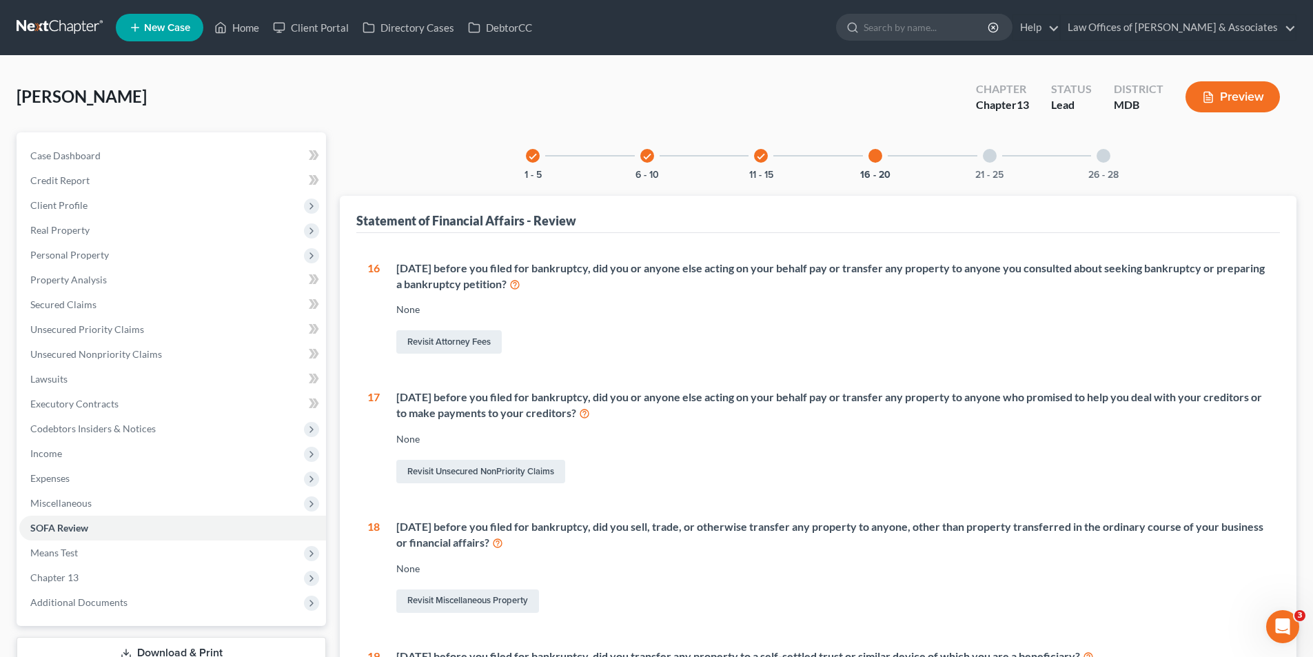
click at [989, 156] on div at bounding box center [990, 156] width 14 height 14
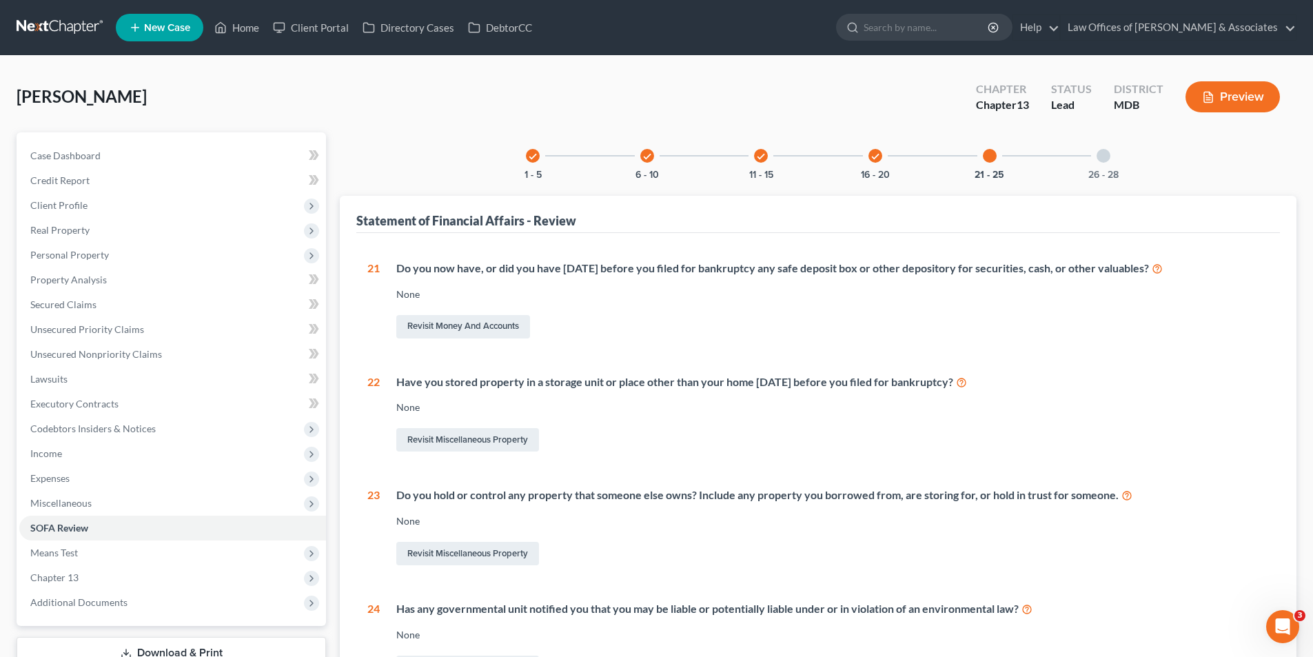
click at [990, 152] on div at bounding box center [990, 156] width 14 height 14
click at [1102, 151] on div at bounding box center [1103, 156] width 14 height 14
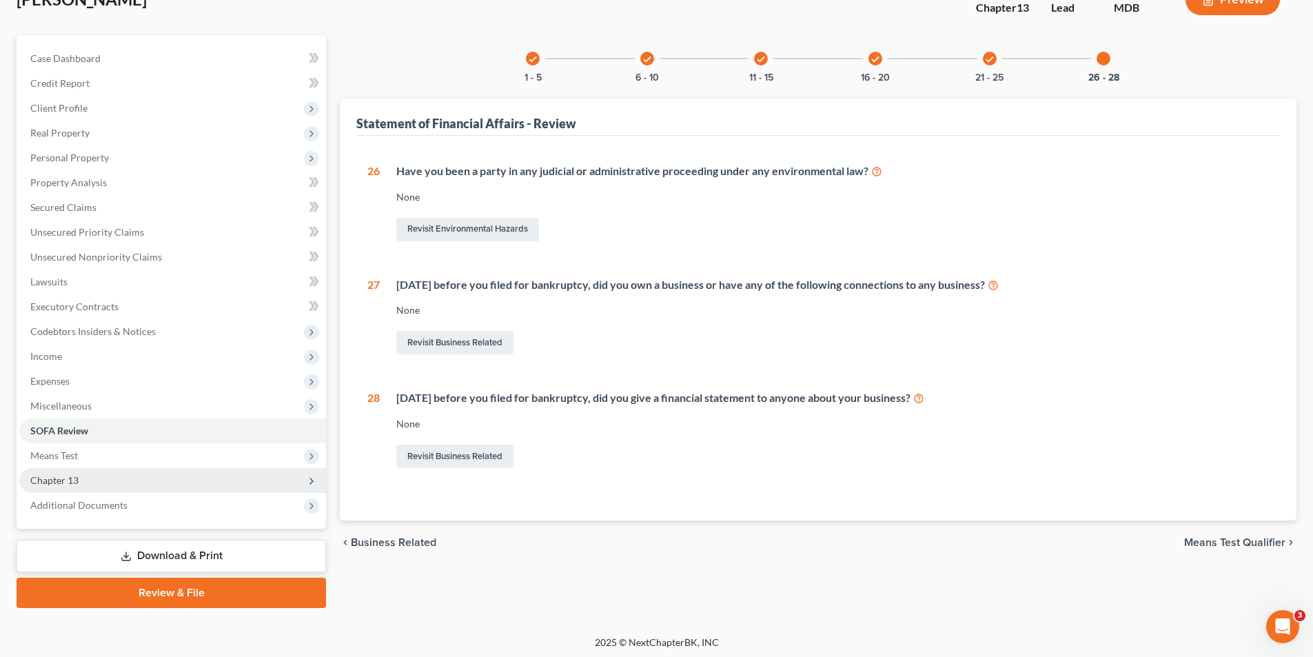
scroll to position [101, 0]
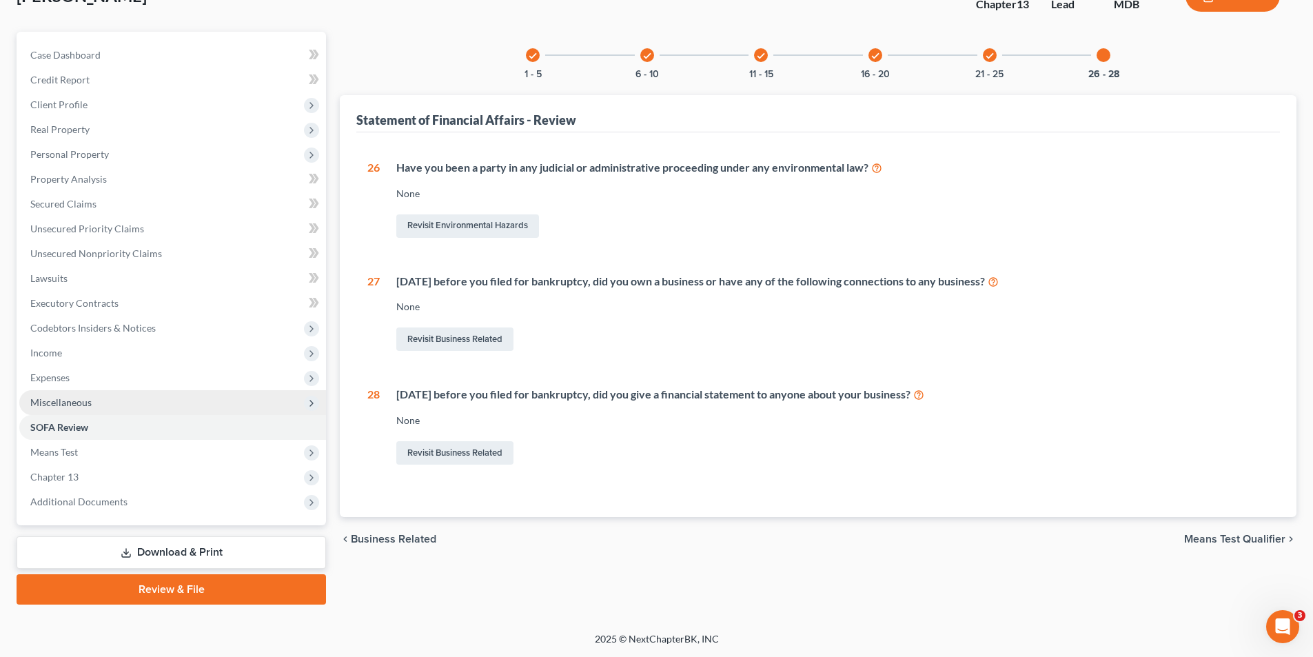
click at [63, 398] on span "Miscellaneous" at bounding box center [60, 402] width 61 height 12
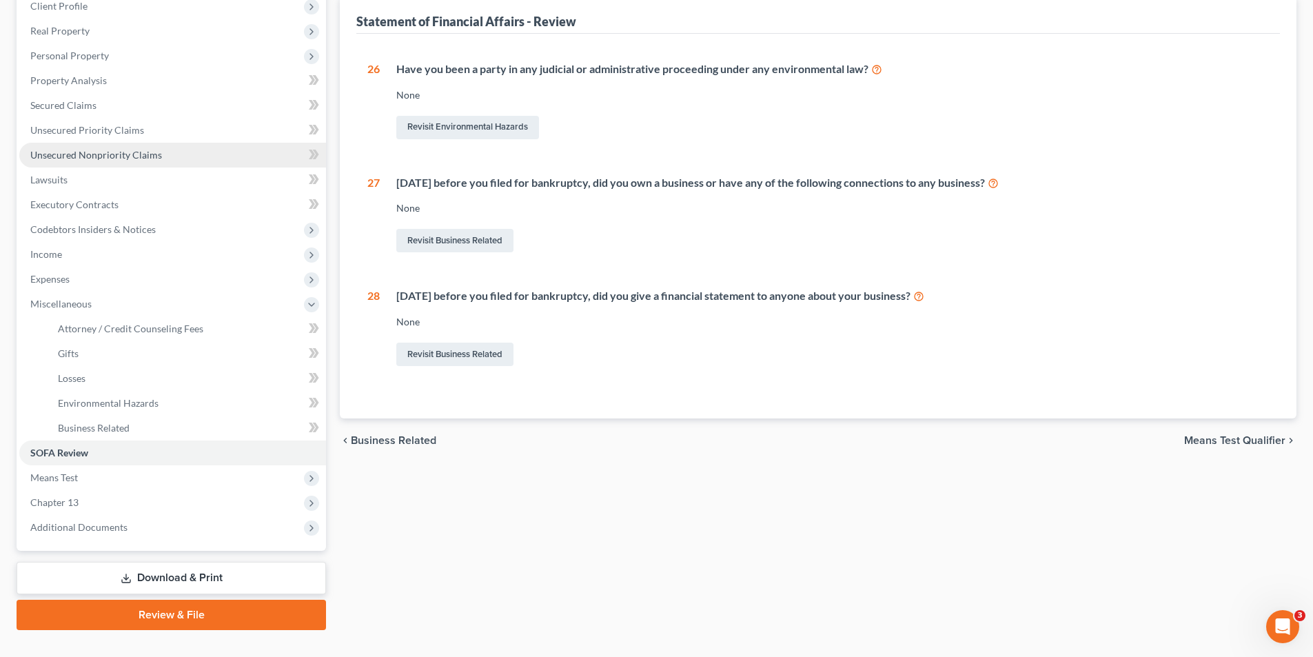
scroll to position [225, 0]
